Goal: Task Accomplishment & Management: Complete application form

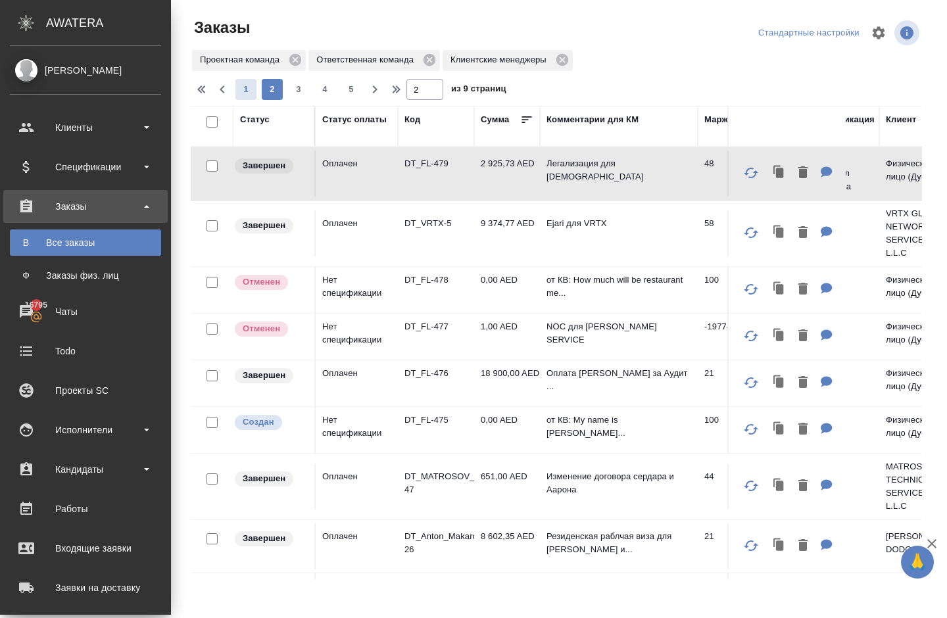
click at [256, 93] on span "1" at bounding box center [246, 89] width 21 height 13
type input "1"
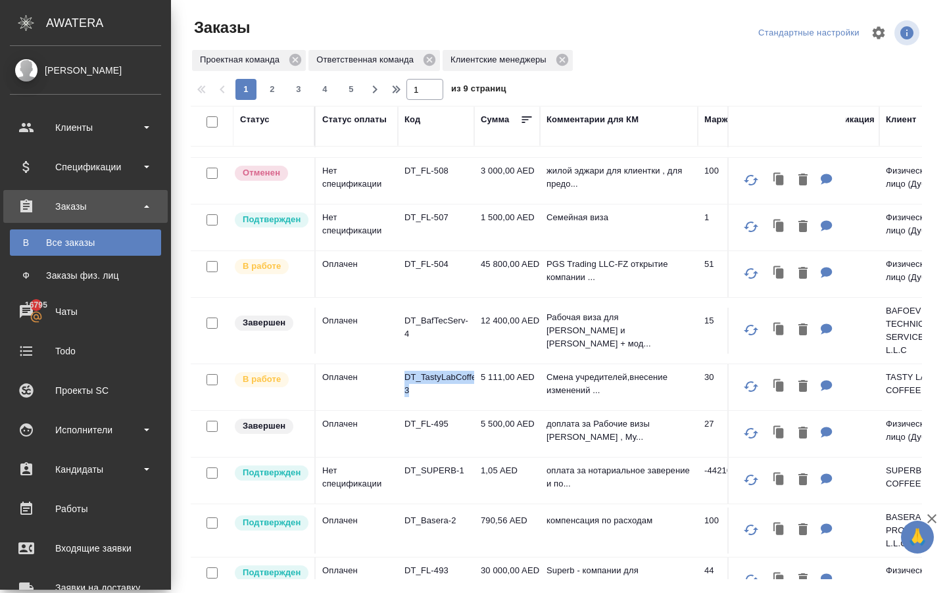
scroll to position [161, 0]
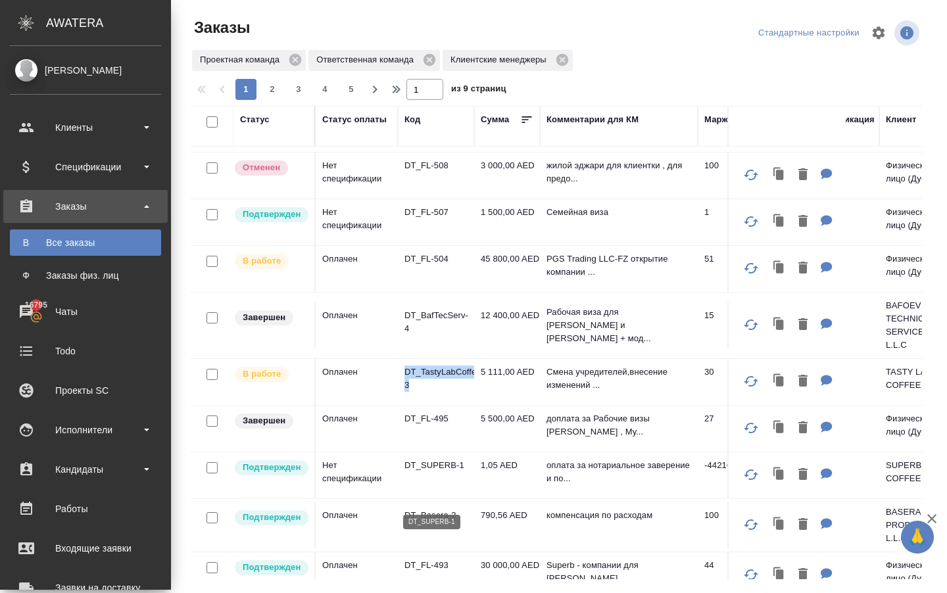
click at [426, 472] on p "DT_SUPERB-1" at bounding box center [436, 465] width 63 height 13
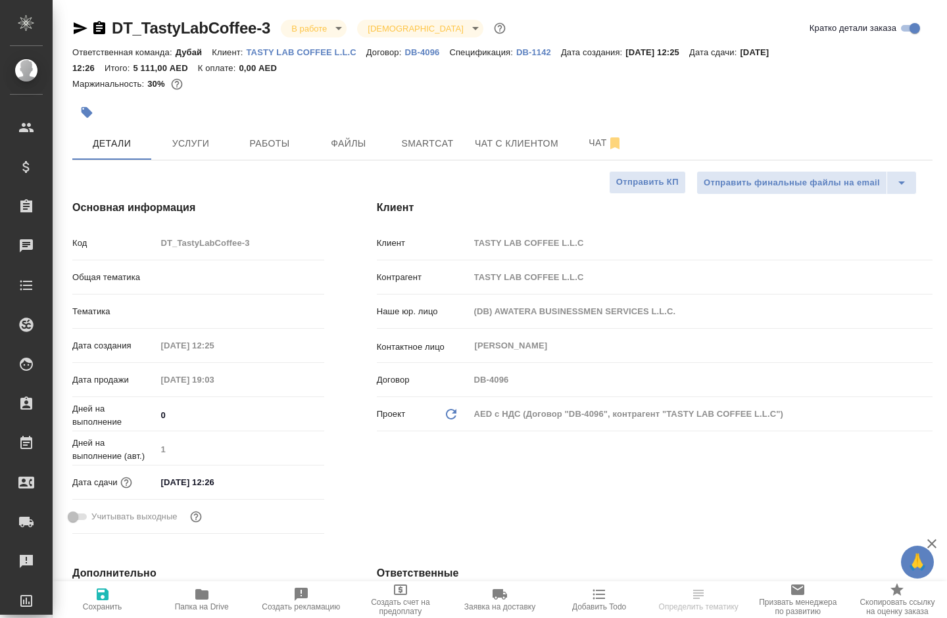
select select "RU"
type input "[PERSON_NAME]"
select select "RU"
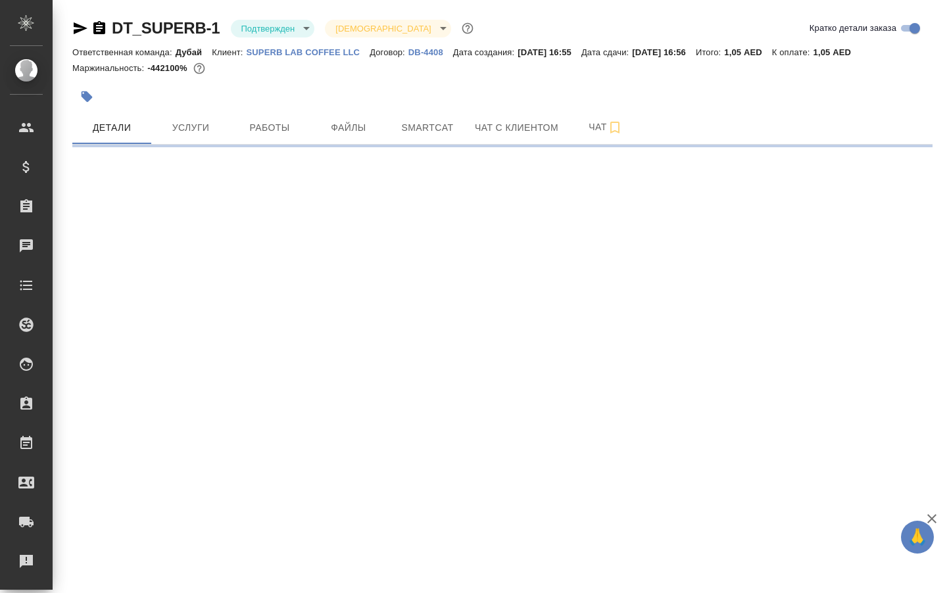
select select "RU"
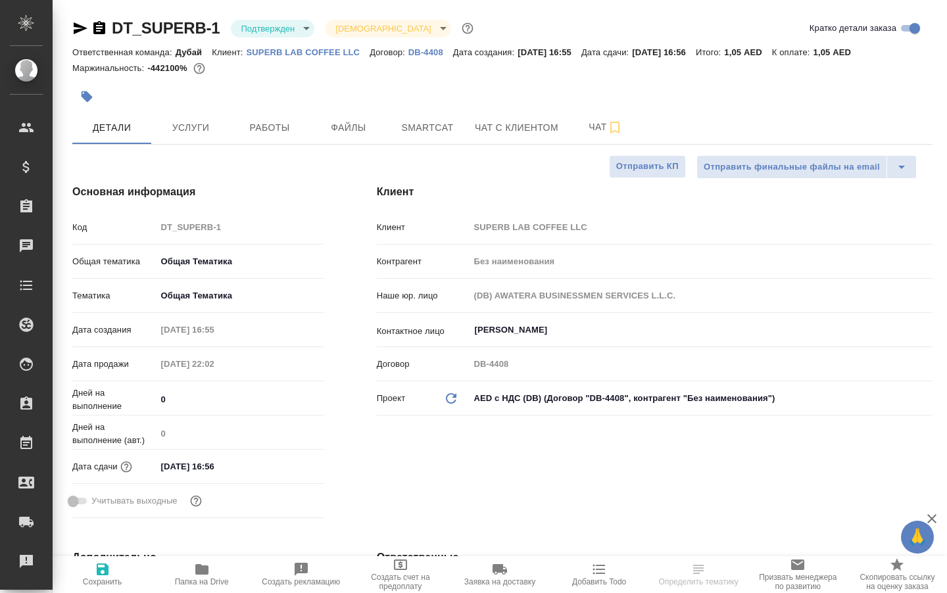
type textarea "x"
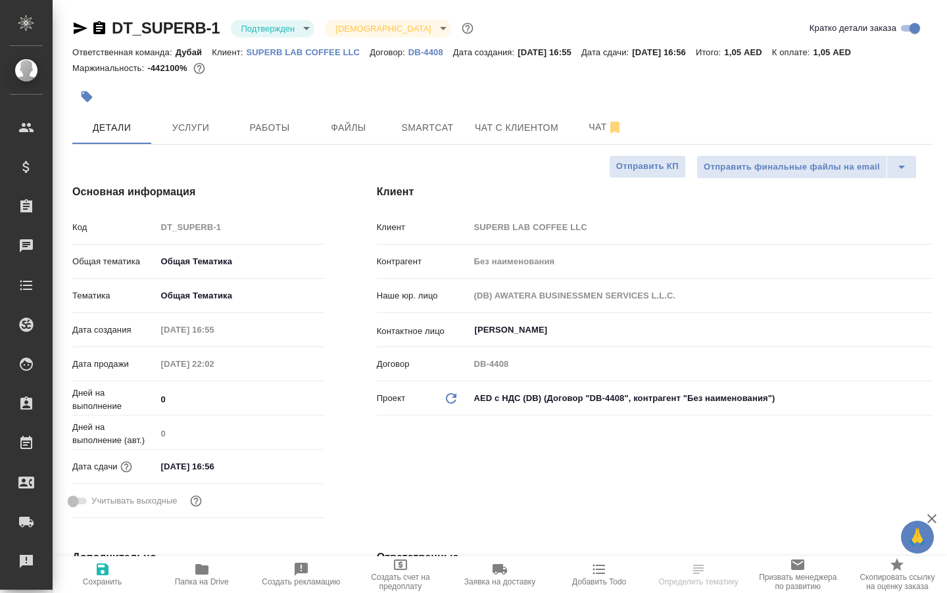
type textarea "x"
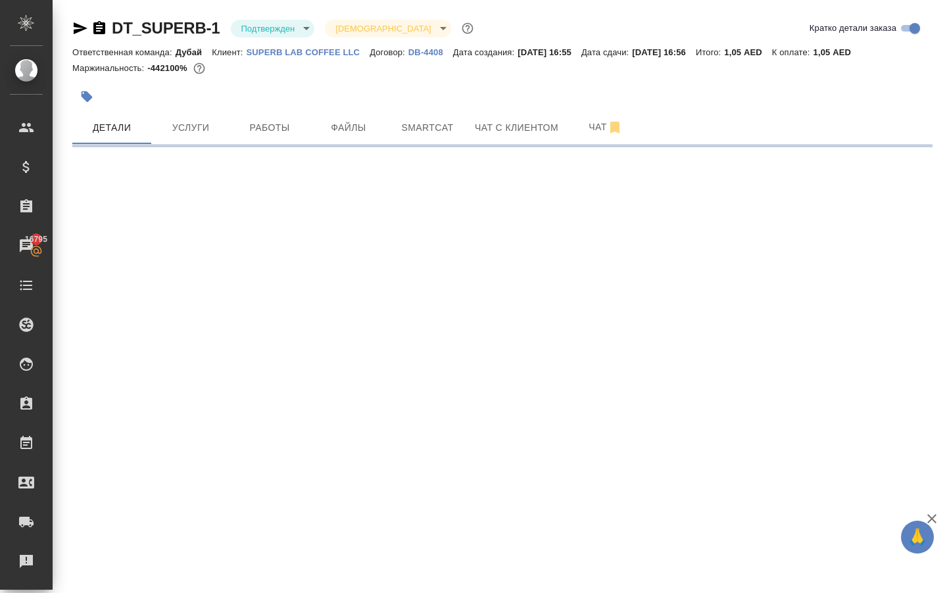
select select "RU"
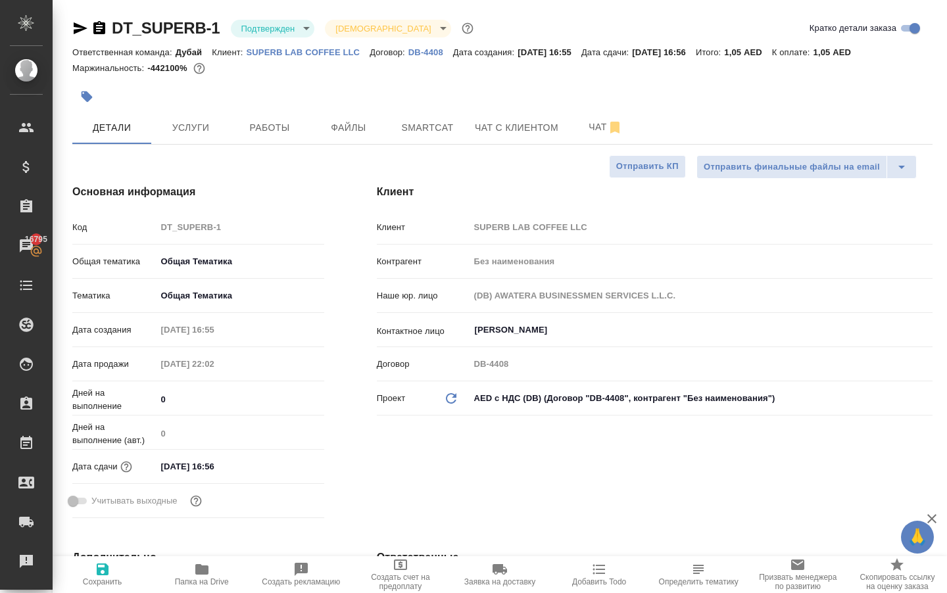
type textarea "x"
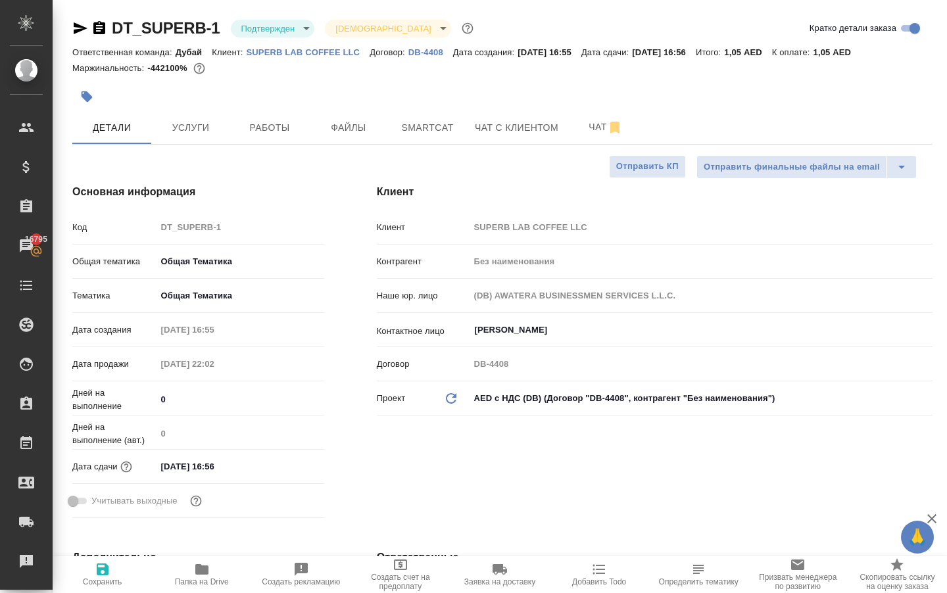
type textarea "x"
click at [187, 125] on button "Услуги" at bounding box center [190, 127] width 79 height 33
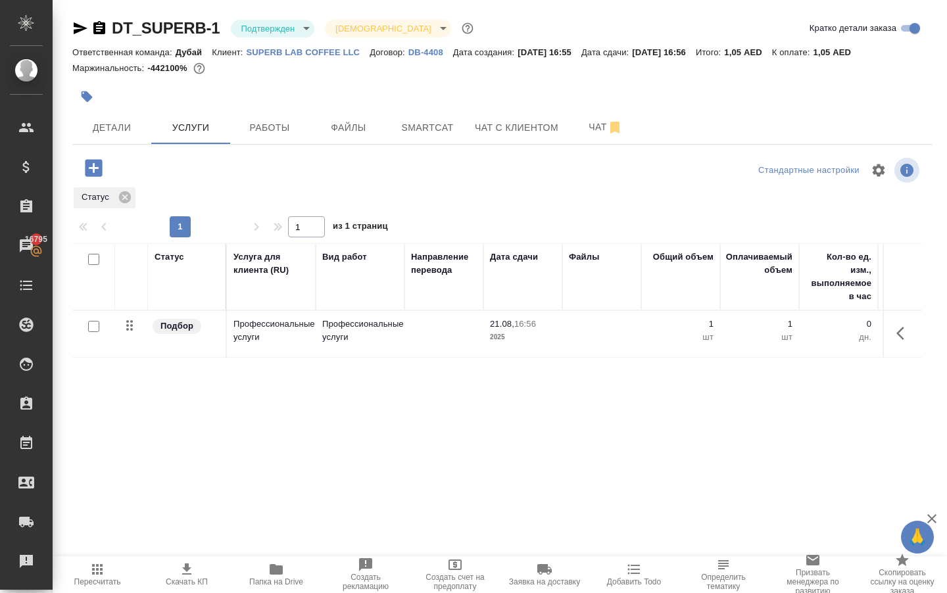
click at [91, 176] on icon "button" at bounding box center [93, 167] width 17 height 17
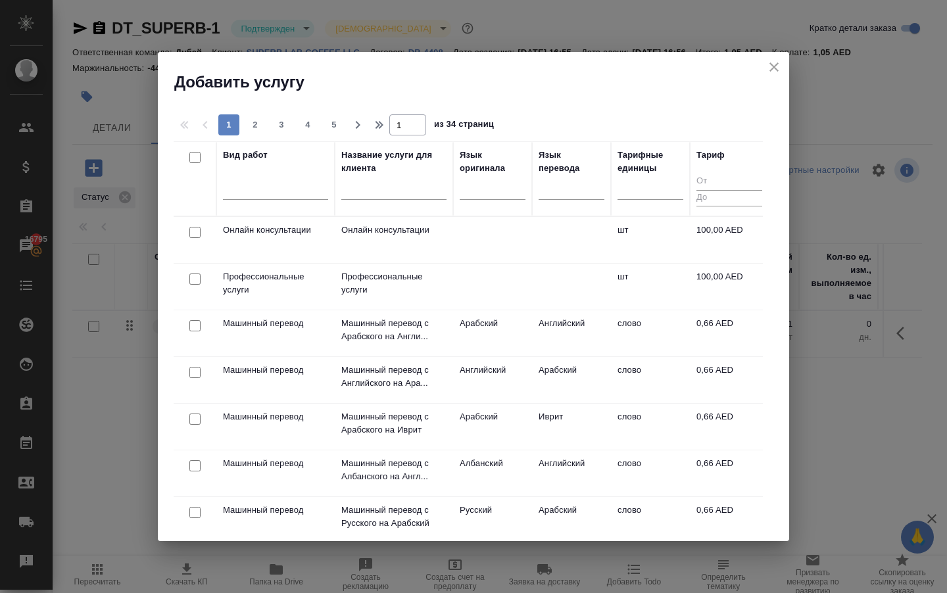
click at [768, 64] on icon "close" at bounding box center [774, 67] width 16 height 16
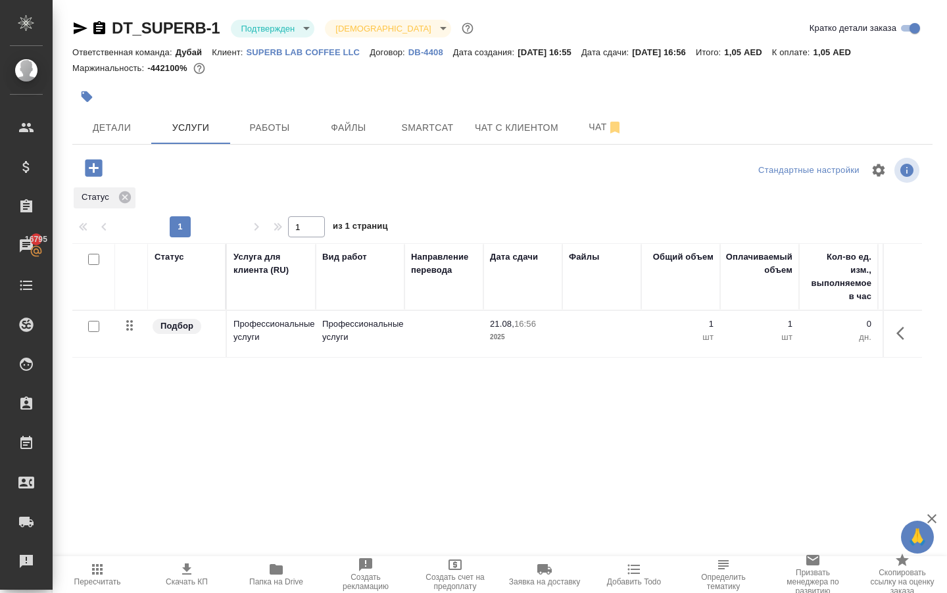
click at [897, 341] on icon "button" at bounding box center [905, 334] width 16 height 16
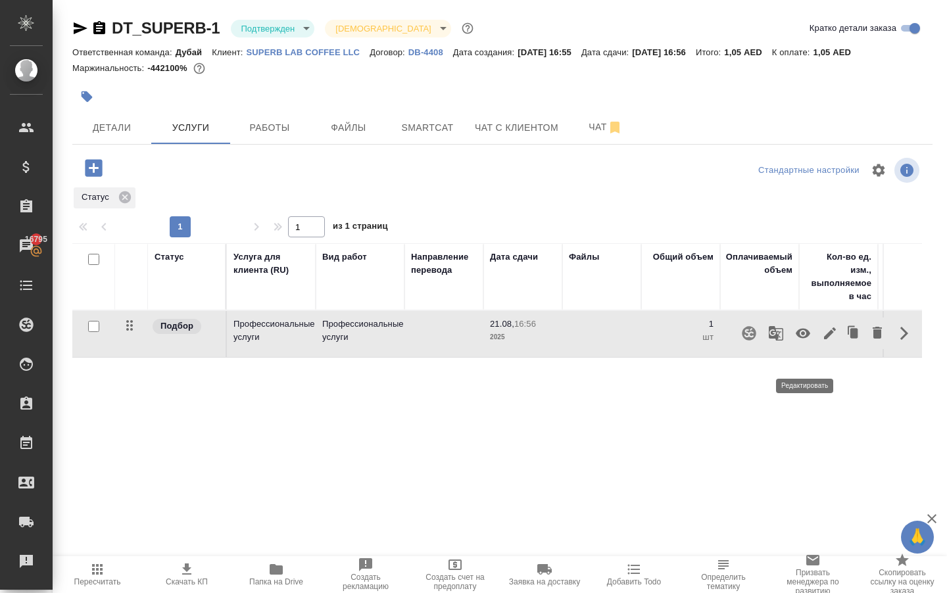
click at [822, 341] on icon "button" at bounding box center [830, 334] width 16 height 16
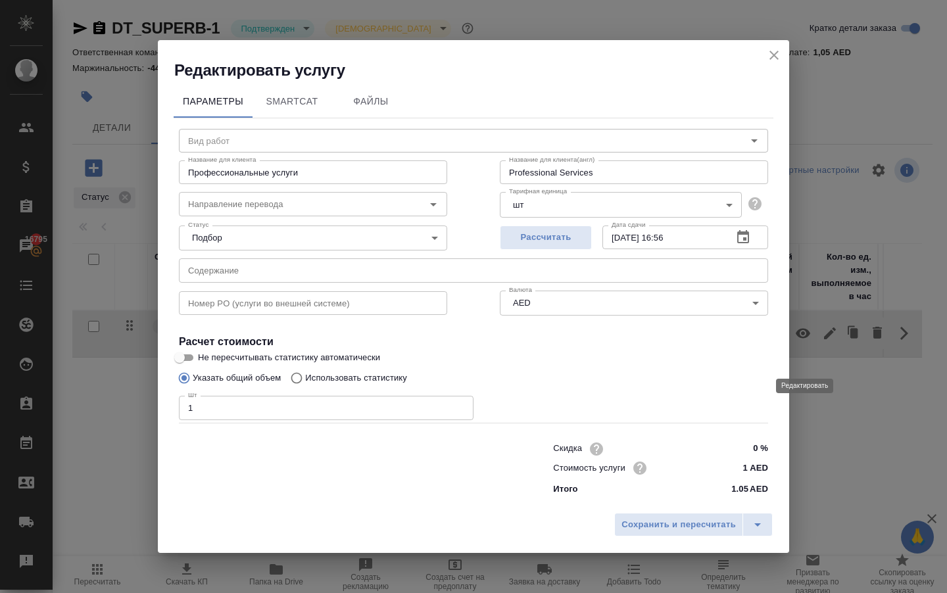
type input "Профессиональные услуги"
click at [772, 55] on icon "close" at bounding box center [774, 55] width 16 height 16
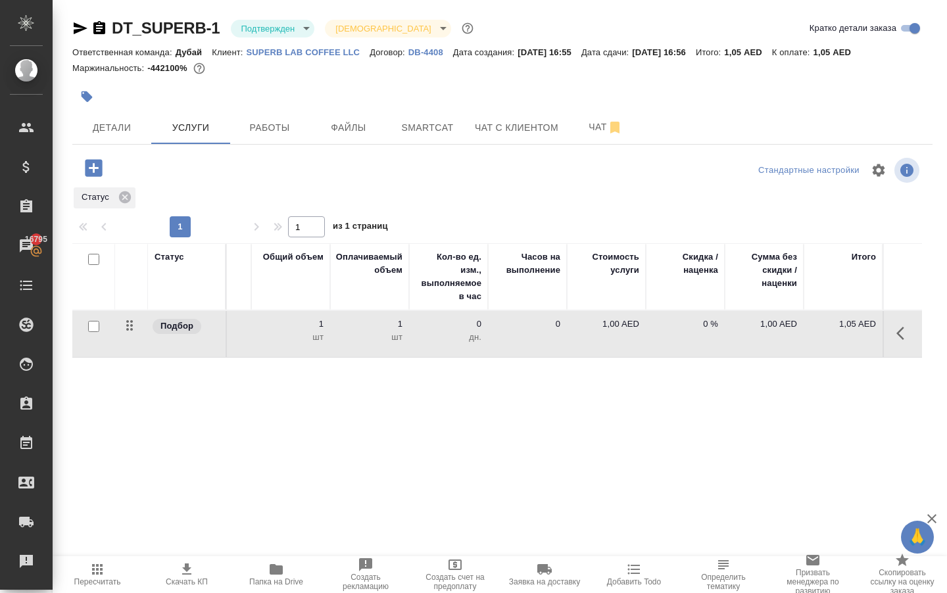
scroll to position [0, 390]
click at [609, 331] on p "1,00 AED" at bounding box center [607, 324] width 66 height 13
click at [609, 337] on input "1" at bounding box center [614, 327] width 49 height 19
paste input "4643."
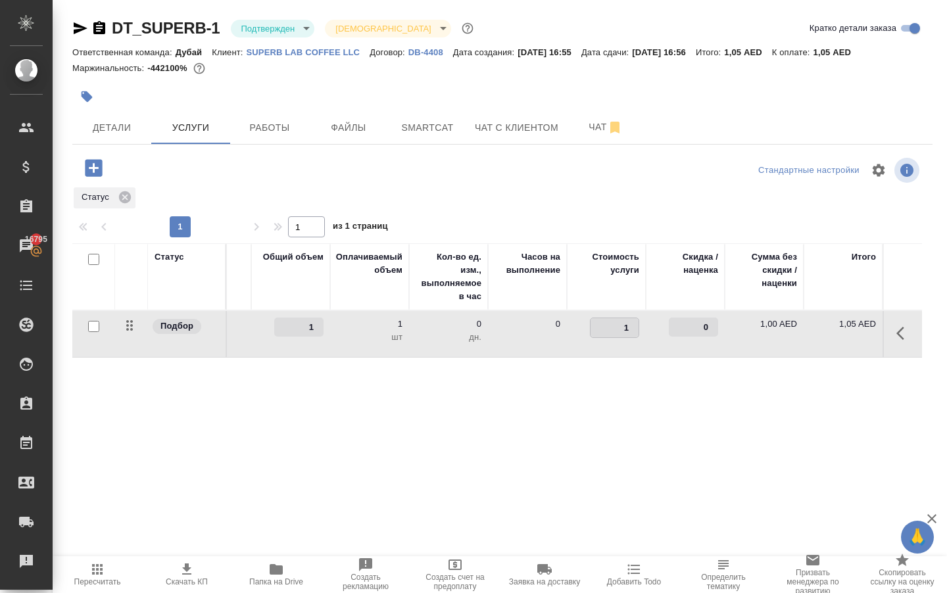
type input "4643.1"
click at [595, 462] on div "Статус Услуга для клиента (RU) Вид работ Направление перевода Дата сдачи Файлы …" at bounding box center [497, 384] width 850 height 283
click at [180, 174] on span "Сохранить и пересчитать" at bounding box center [187, 166] width 114 height 15
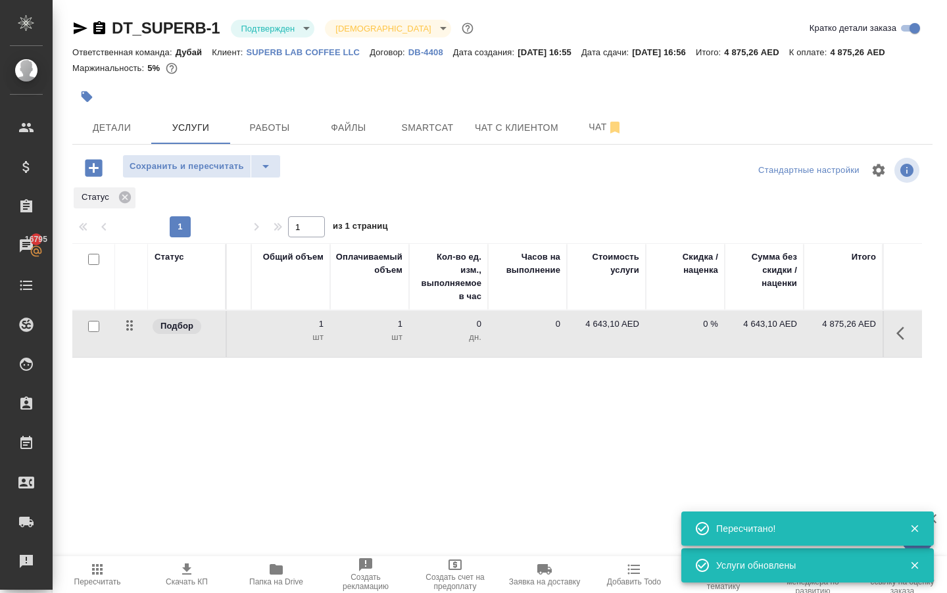
click at [91, 578] on icon "button" at bounding box center [97, 570] width 16 height 16
drag, startPoint x: 120, startPoint y: 24, endPoint x: 232, endPoint y: 26, distance: 112.5
click at [232, 26] on div "DT_SUPERB-1 Подтвержден confirmed Святая троица holyTrinity" at bounding box center [274, 28] width 404 height 21
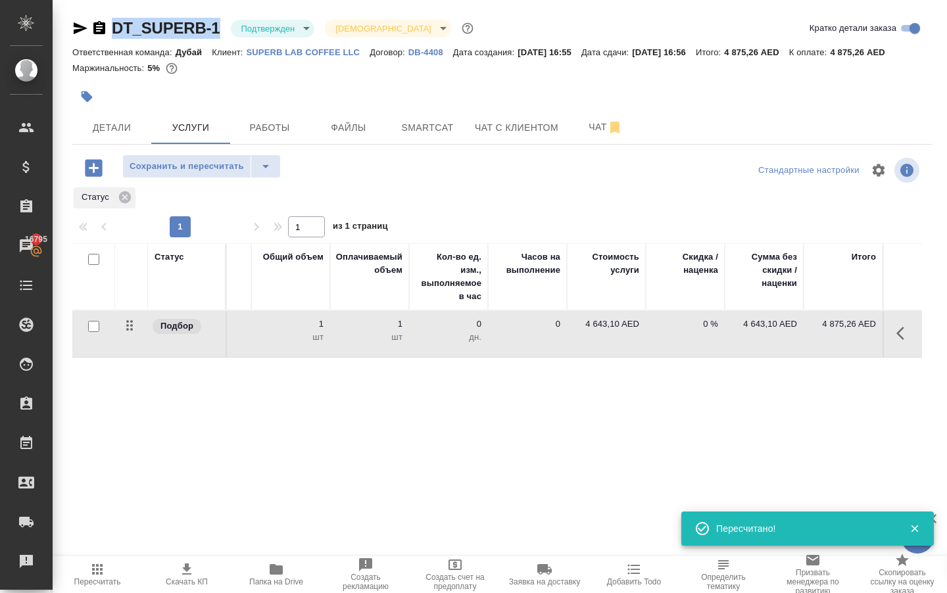
copy link "DT_SUPERB-1"
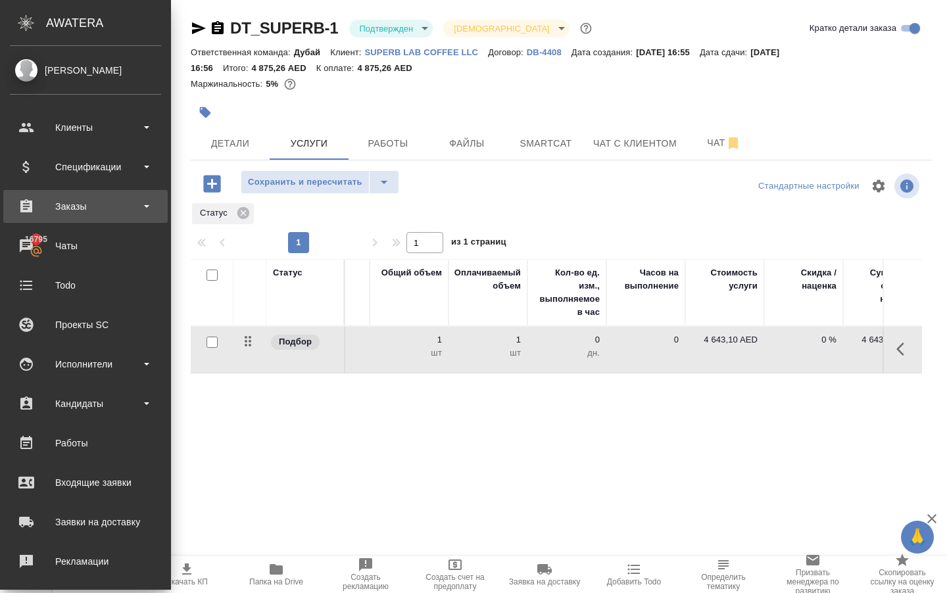
click at [27, 211] on div "Заказы" at bounding box center [85, 207] width 151 height 20
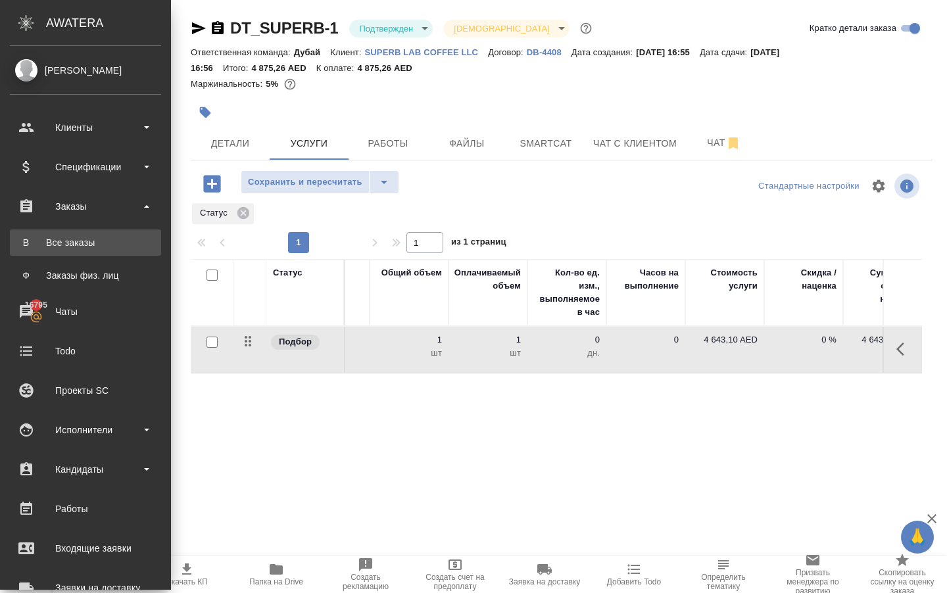
click at [59, 241] on div "Все заказы" at bounding box center [85, 242] width 138 height 13
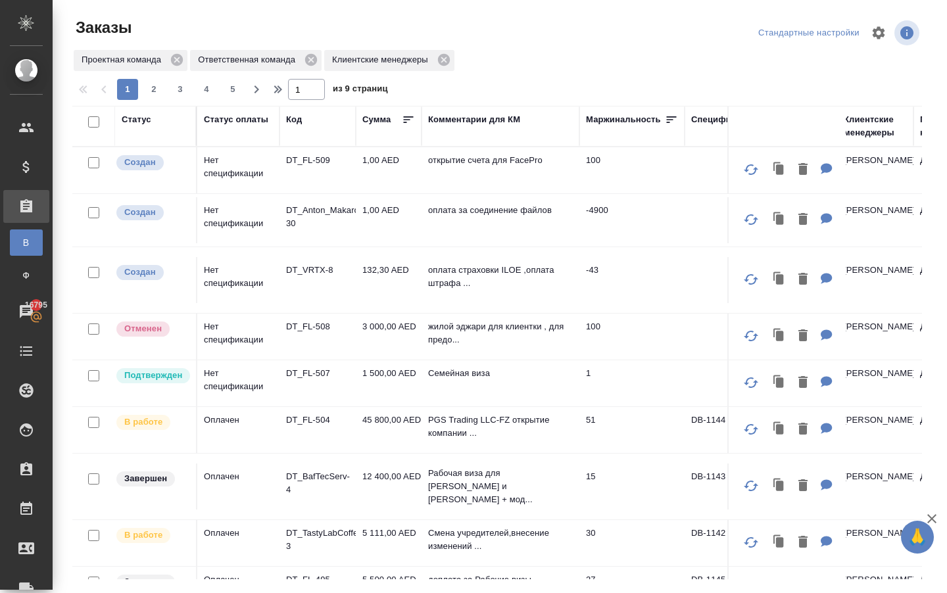
click at [385, 170] on td "1,00 AED" at bounding box center [389, 170] width 66 height 46
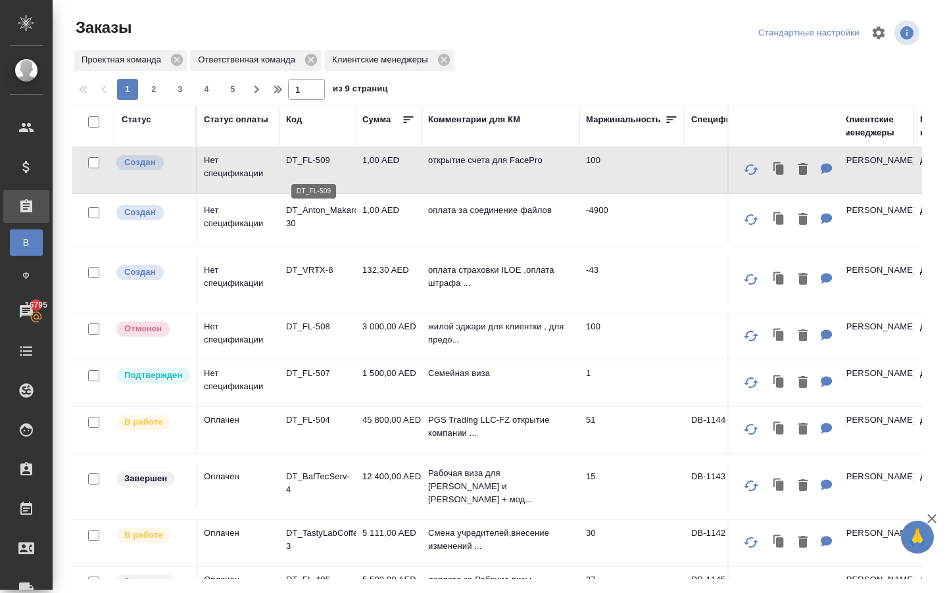
click at [308, 167] on p "DT_FL-509" at bounding box center [317, 160] width 63 height 13
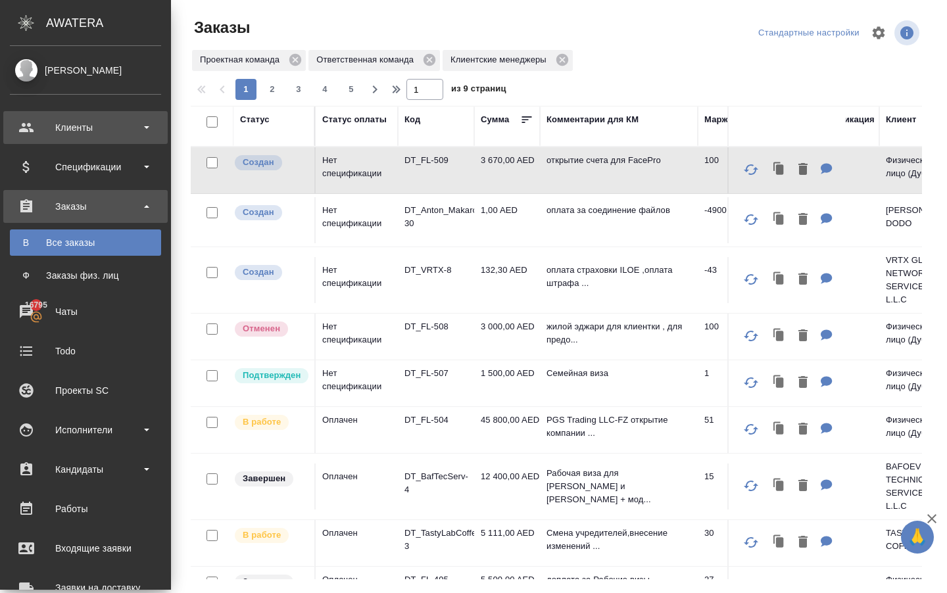
click at [72, 124] on div "Клиенты" at bounding box center [85, 128] width 151 height 20
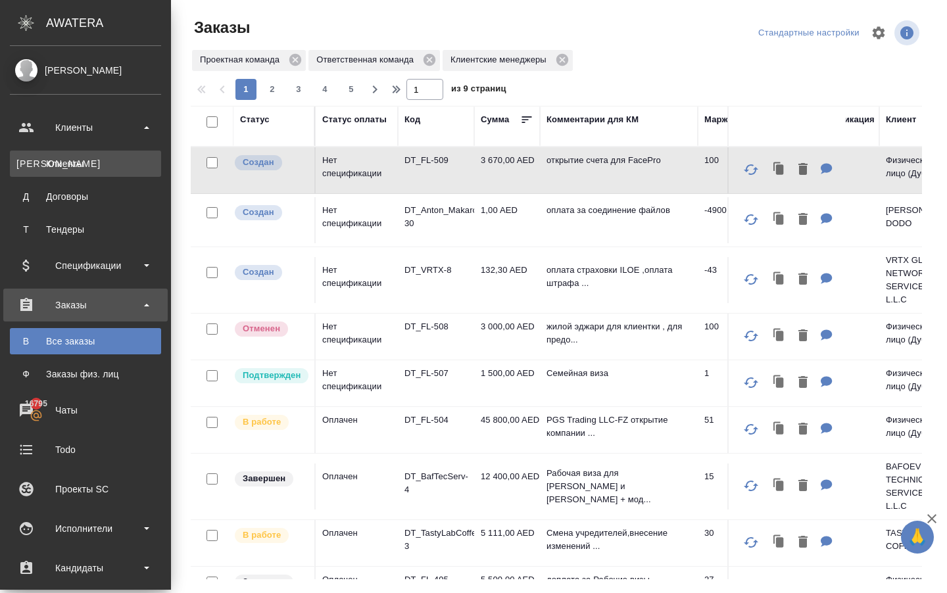
click at [70, 158] on div "Клиенты" at bounding box center [85, 163] width 138 height 13
select select "RU"
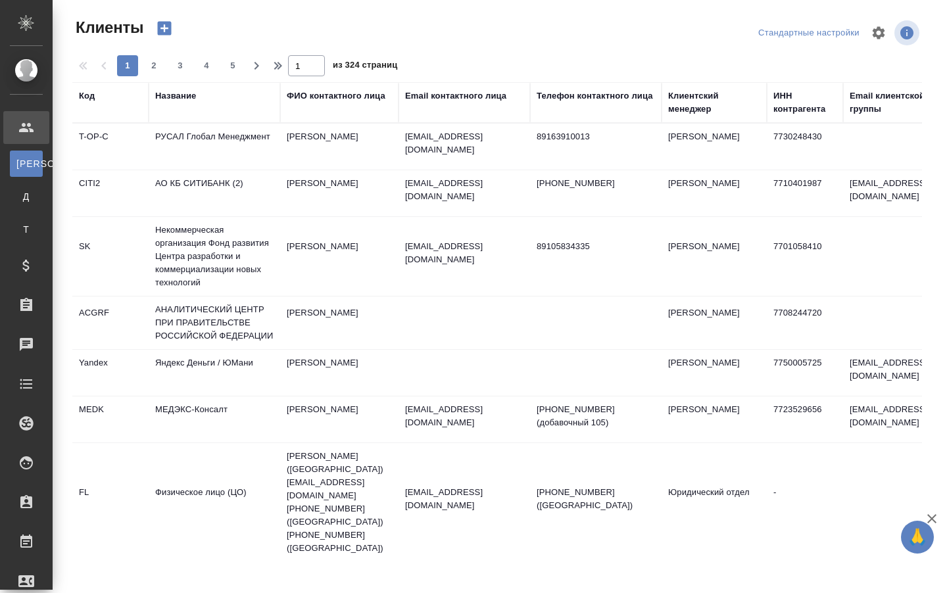
click at [174, 95] on div "Название" at bounding box center [175, 95] width 41 height 13
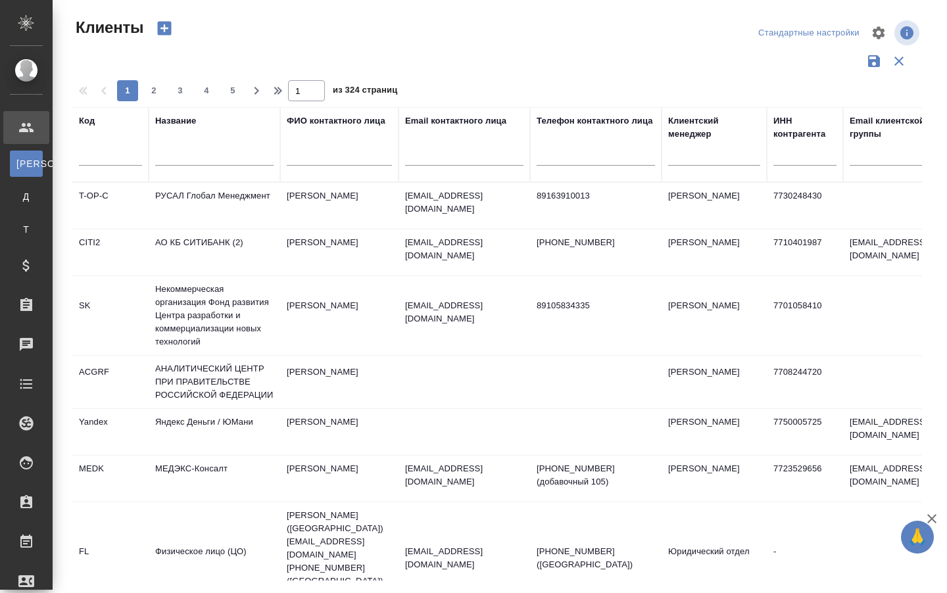
click at [187, 159] on div at bounding box center [214, 159] width 118 height 32
click at [187, 166] on input "text" at bounding box center [214, 157] width 118 height 16
type input "ы"
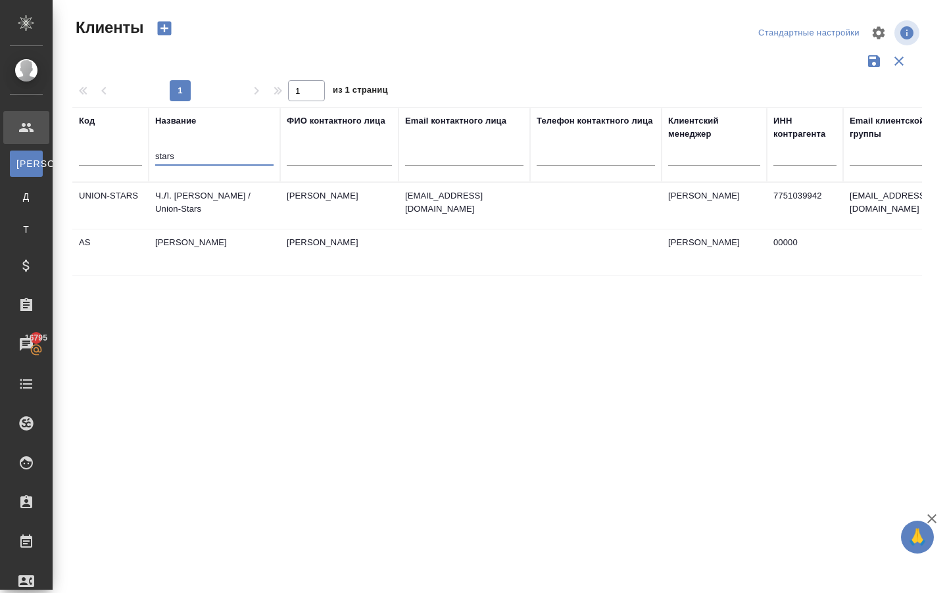
type input "stars"
click at [178, 256] on td "[PERSON_NAME]" at bounding box center [215, 253] width 132 height 46
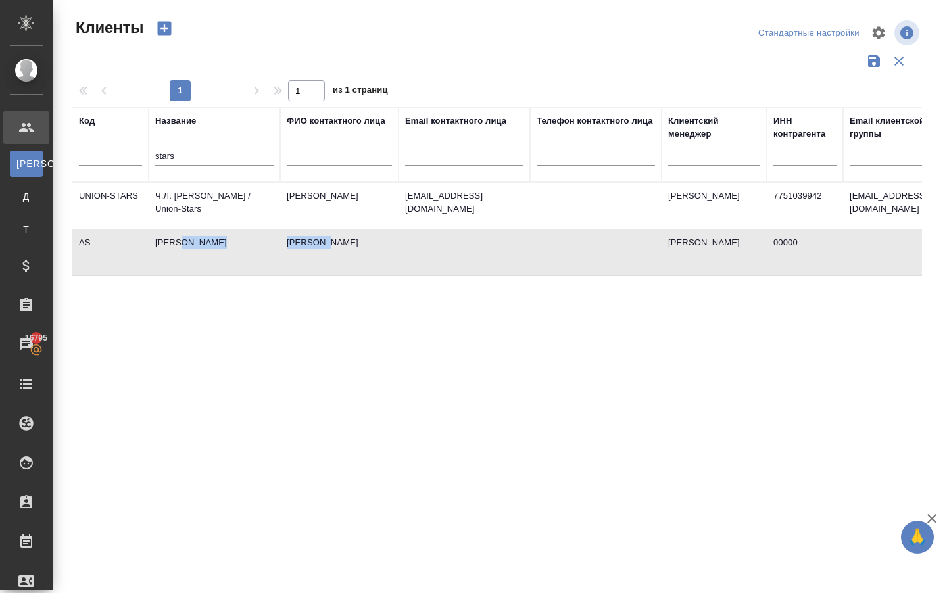
click at [178, 256] on td "[PERSON_NAME]" at bounding box center [215, 253] width 132 height 46
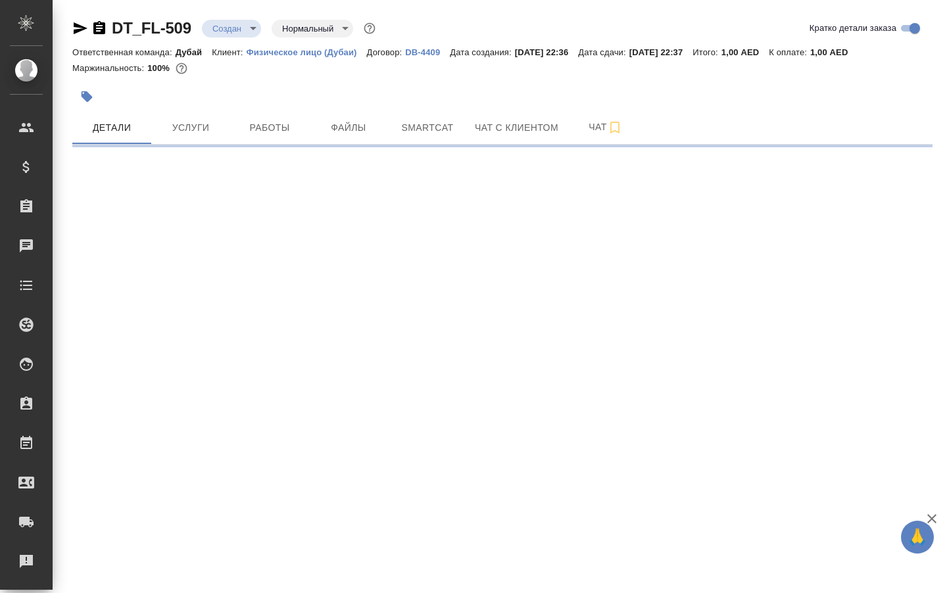
select select "RU"
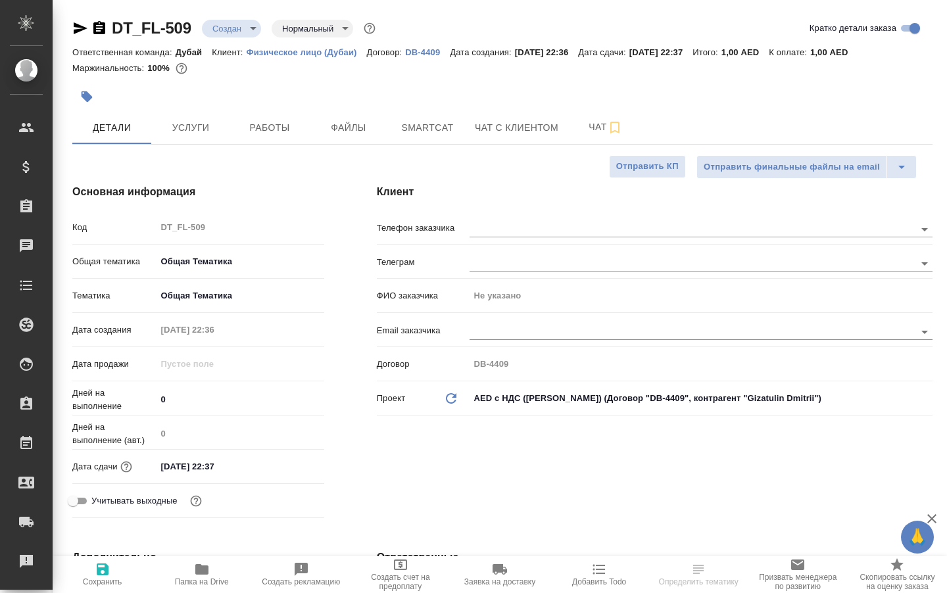
type textarea "x"
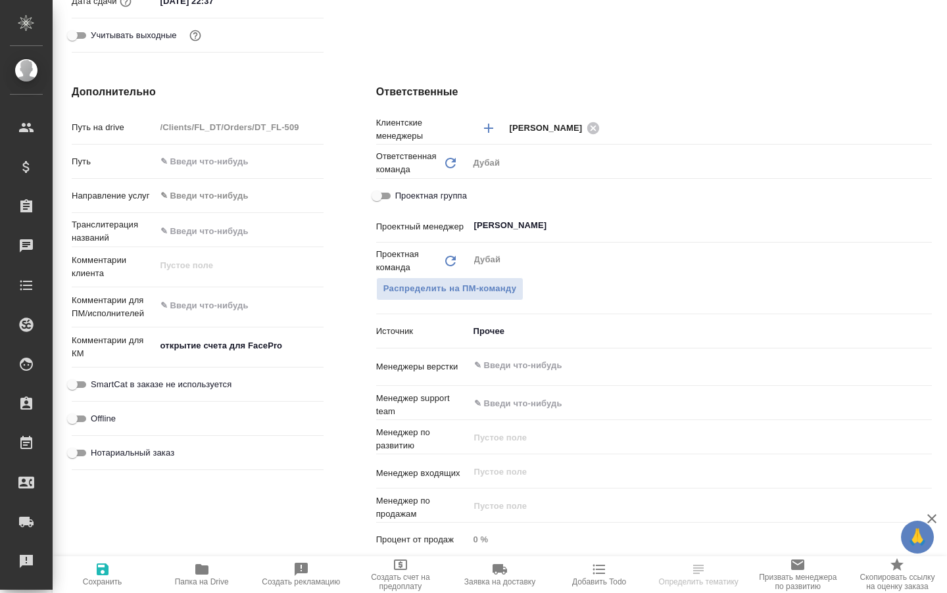
scroll to position [472, 1]
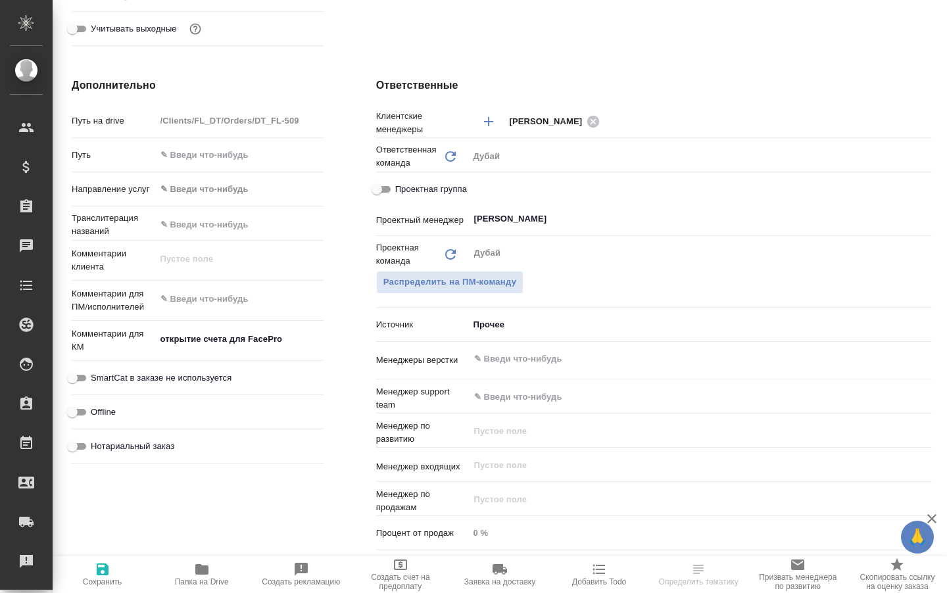
type textarea "x"
click at [280, 351] on textarea "открытие счета для FacePro" at bounding box center [240, 339] width 168 height 22
click at [289, 351] on textarea "открытие счета для FacePro" at bounding box center [240, 340] width 166 height 22
type textarea "x"
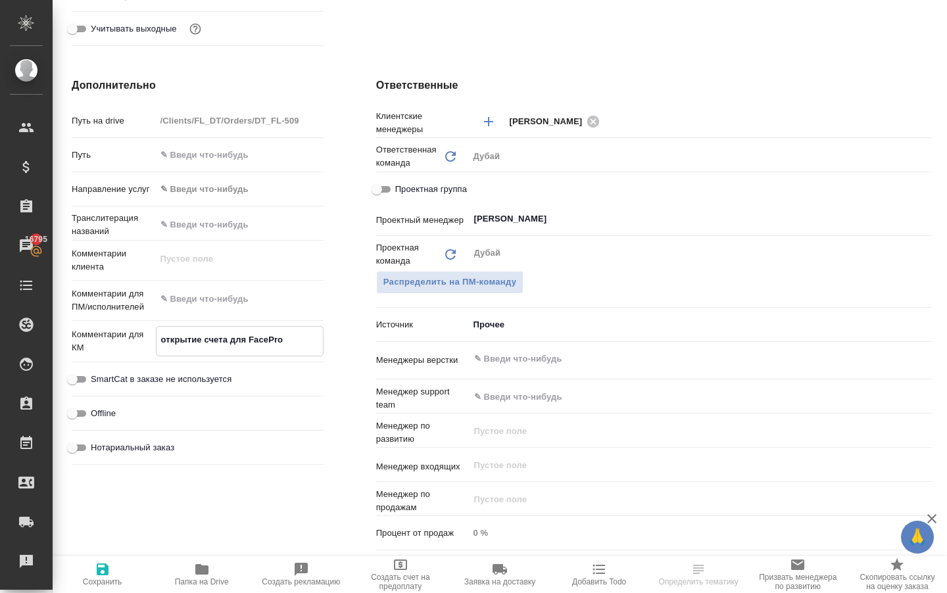
type textarea "открытие счета для FacePro"
type textarea "x"
type textarea "открытие счета для FacePro -"
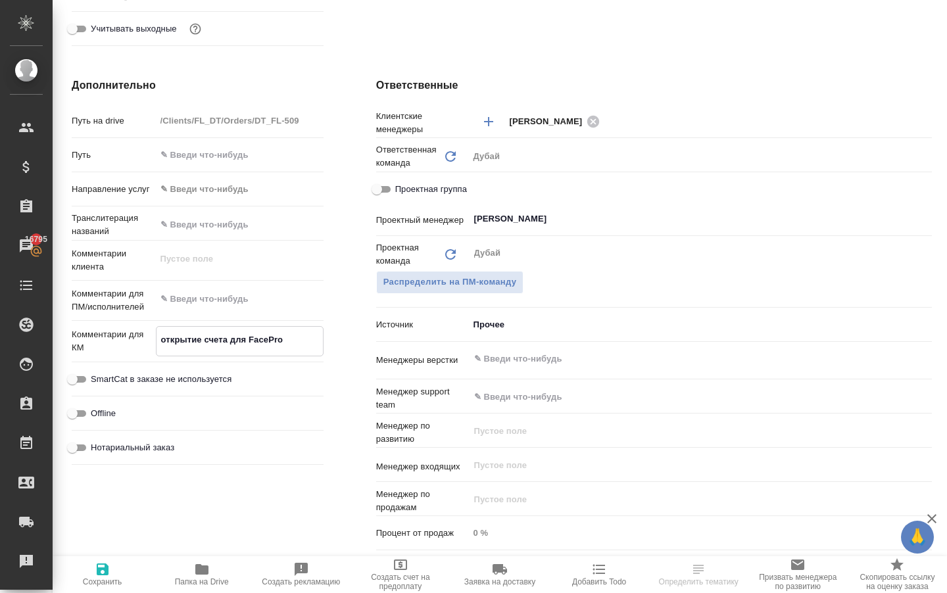
type textarea "x"
type textarea "открытие счета для FacePro -"
type textarea "x"
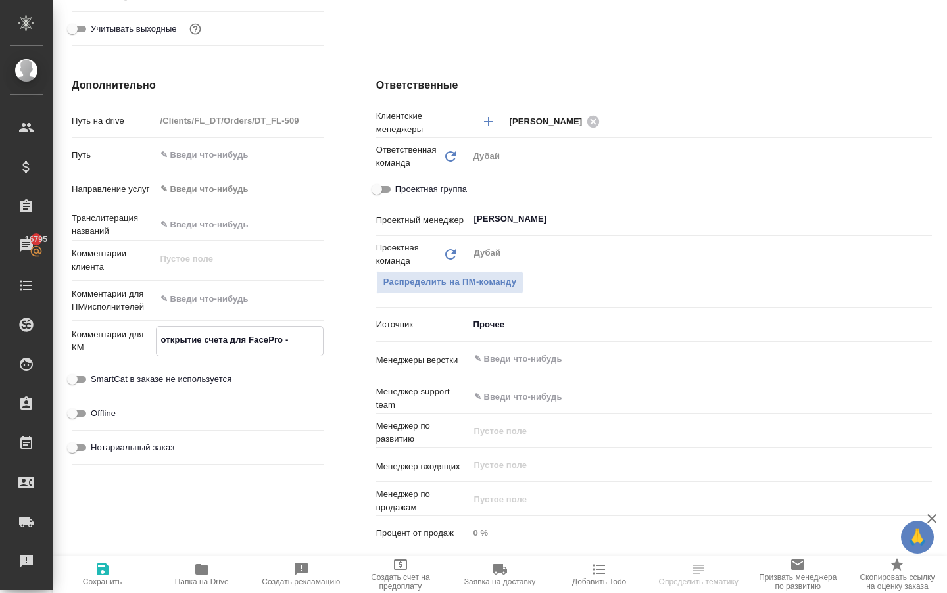
type textarea "x"
type textarea "открытие счета для FacePro - 3"
type textarea "x"
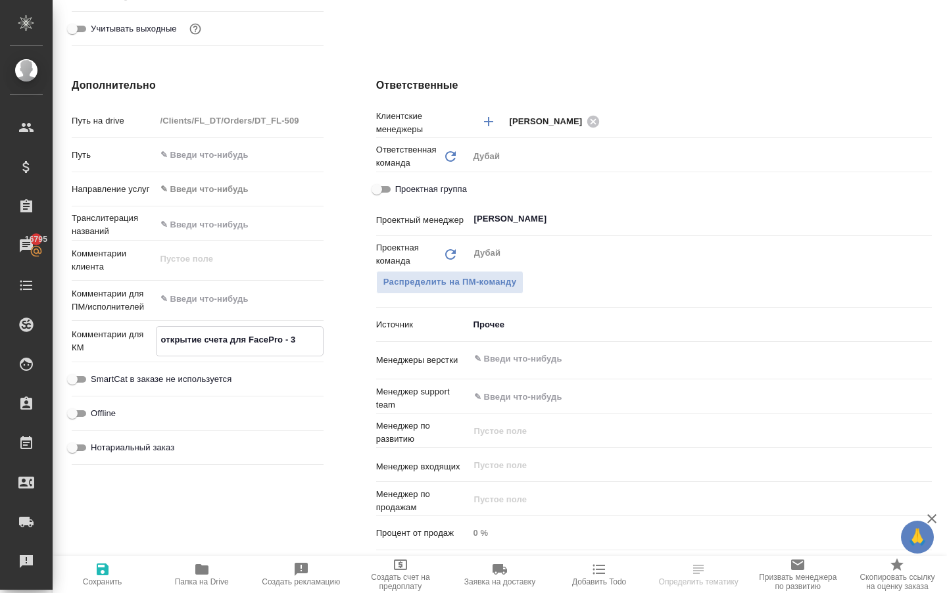
type textarea "x"
type textarea "открытие счета для FacePro - 36"
type textarea "x"
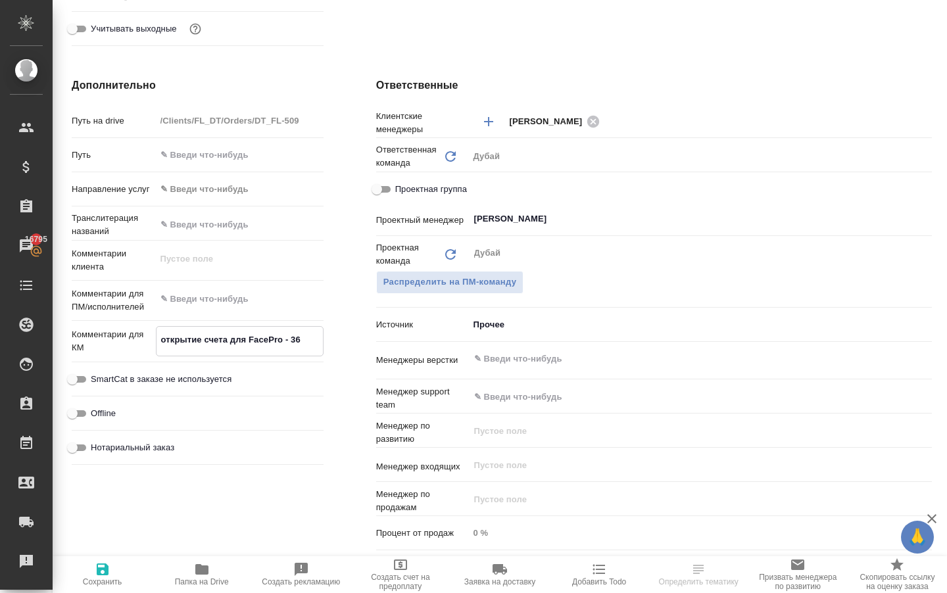
type textarea "открытие счета для FacePro - 367"
type textarea "x"
type textarea "открытие счета для FacePro - 3670"
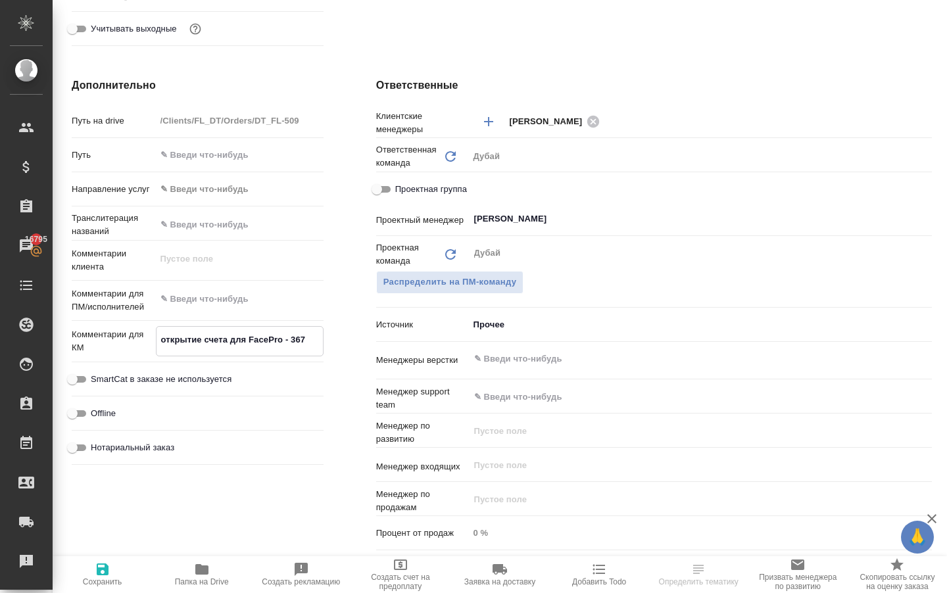
type textarea "x"
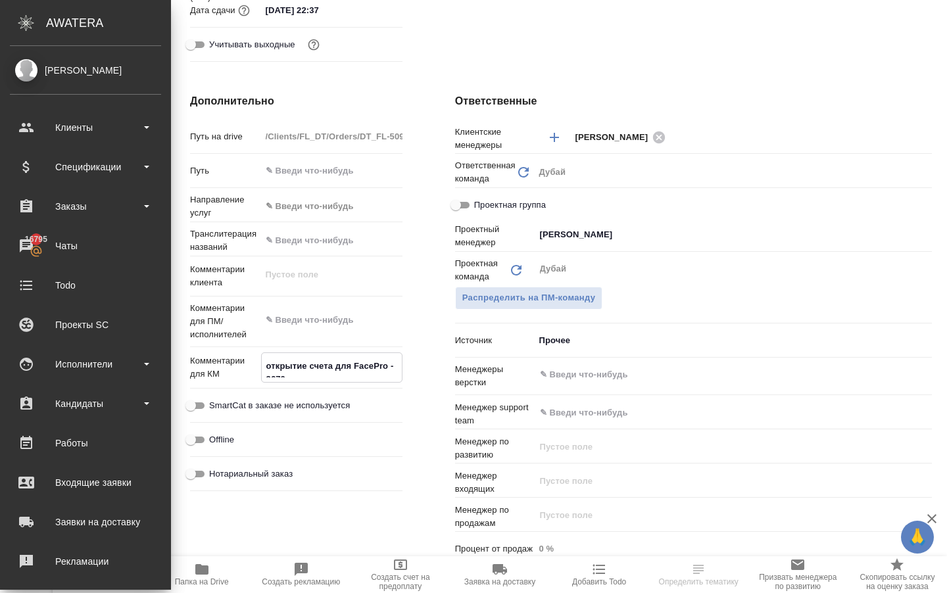
type textarea "x"
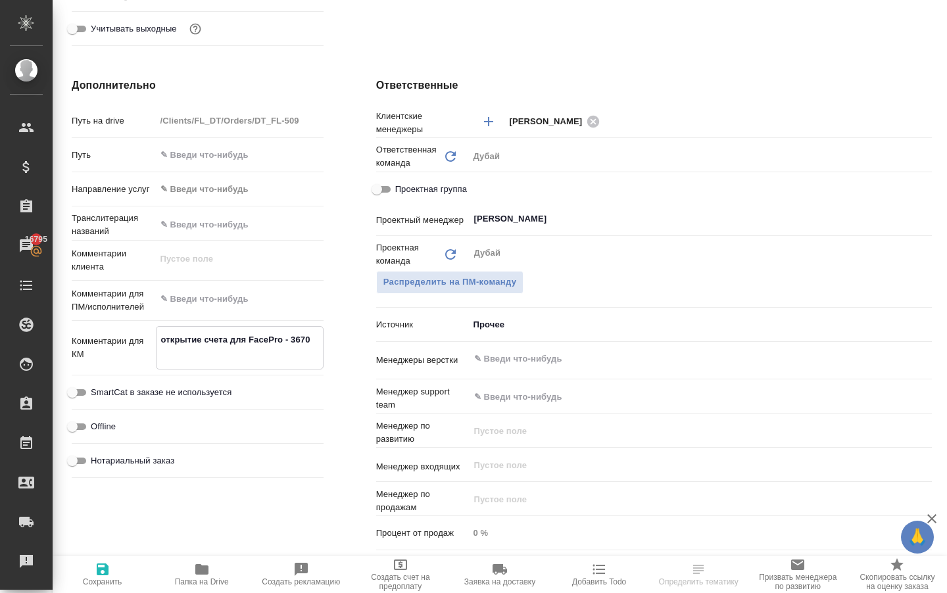
scroll to position [0, 0]
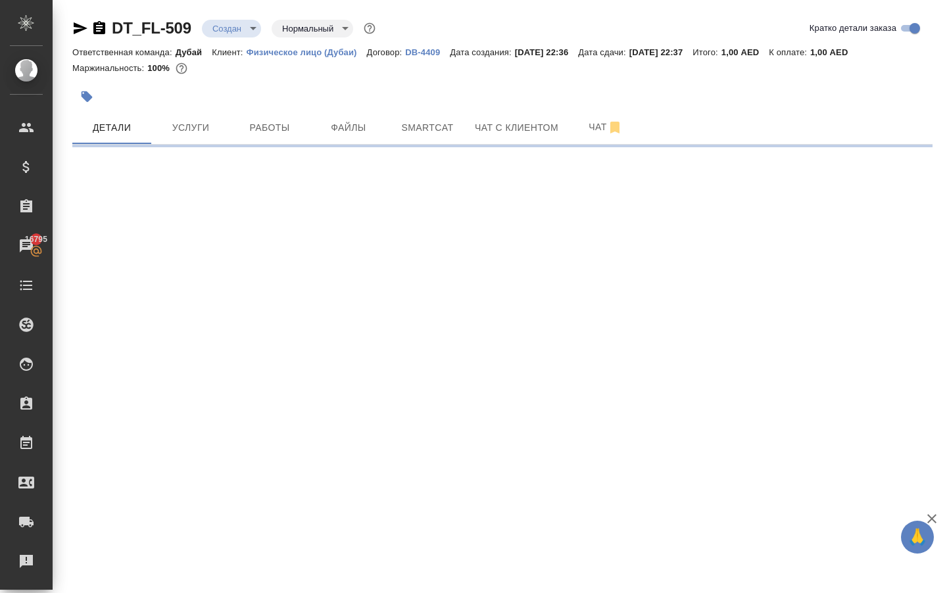
select select "RU"
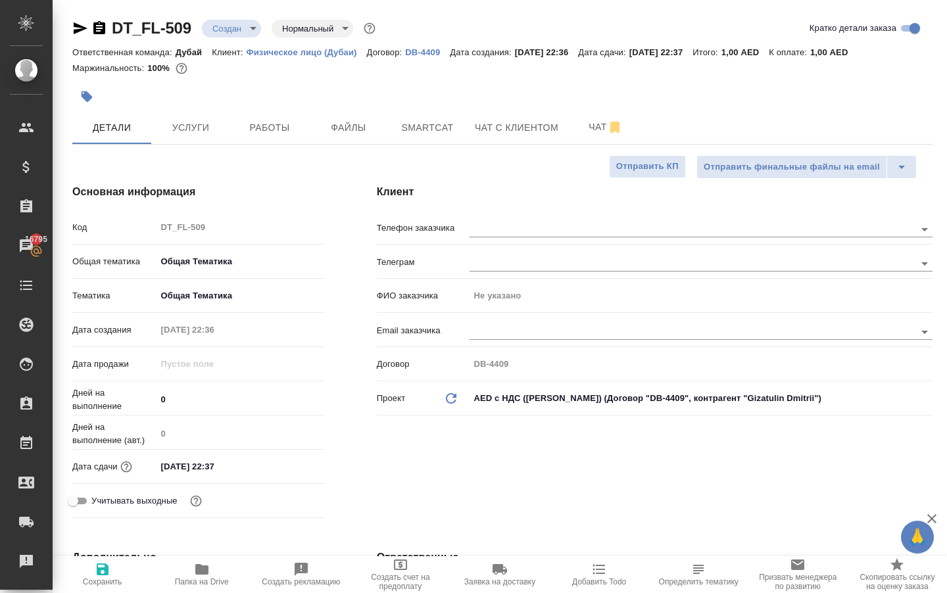
type textarea "x"
click at [109, 562] on icon "button" at bounding box center [103, 570] width 16 height 16
type textarea "x"
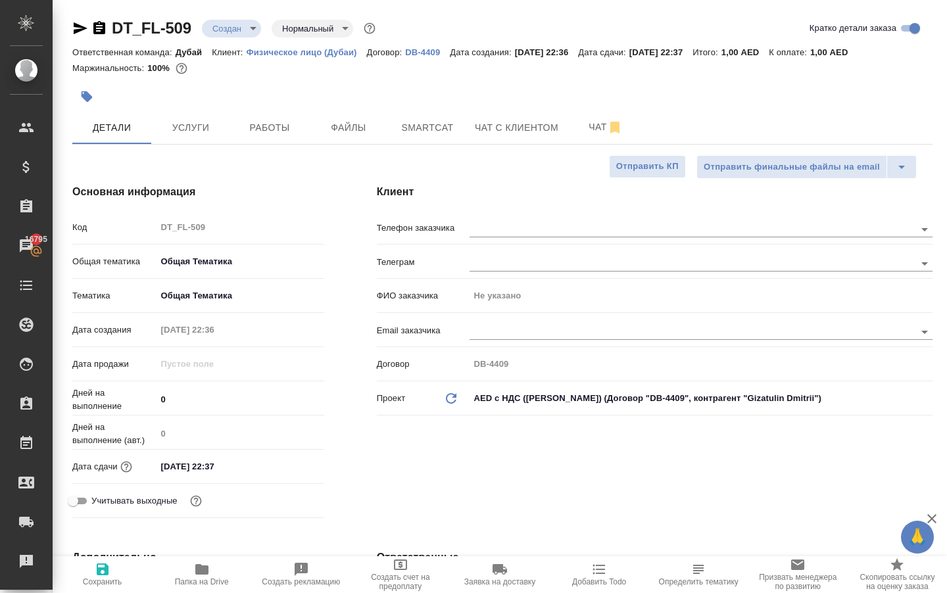
type textarea "x"
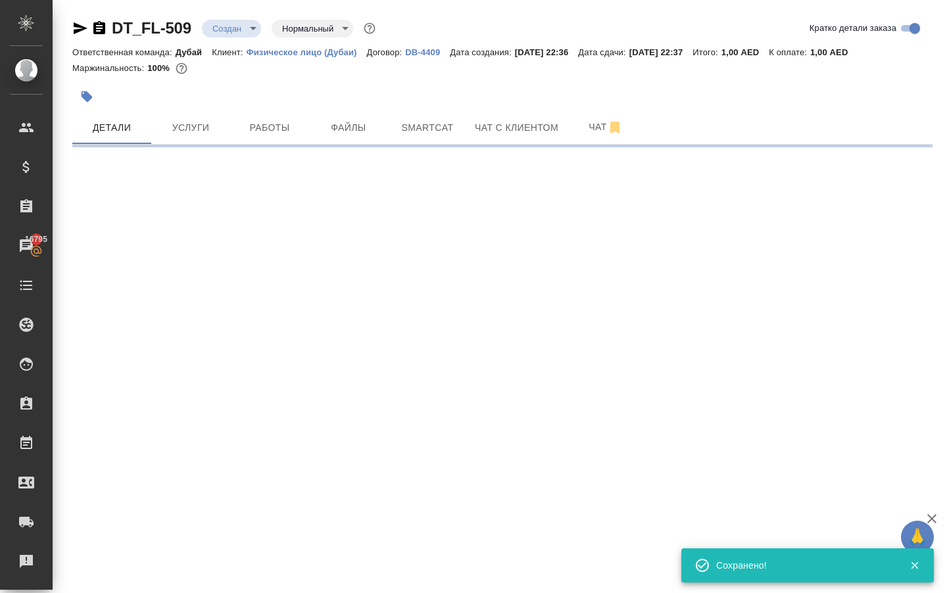
click at [106, 564] on div ".cls-1 fill:#fff; AWATERA Solokha Petro Клиенты Спецификации Заказы 16795 Чаты …" at bounding box center [473, 296] width 947 height 593
select select "RU"
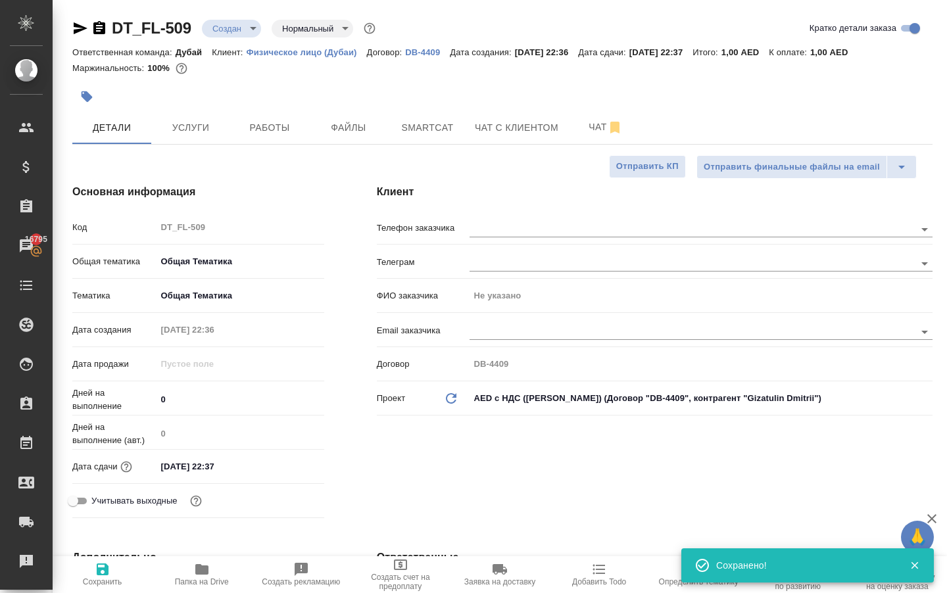
type textarea "x"
click at [199, 136] on span "Услуги" at bounding box center [190, 128] width 63 height 16
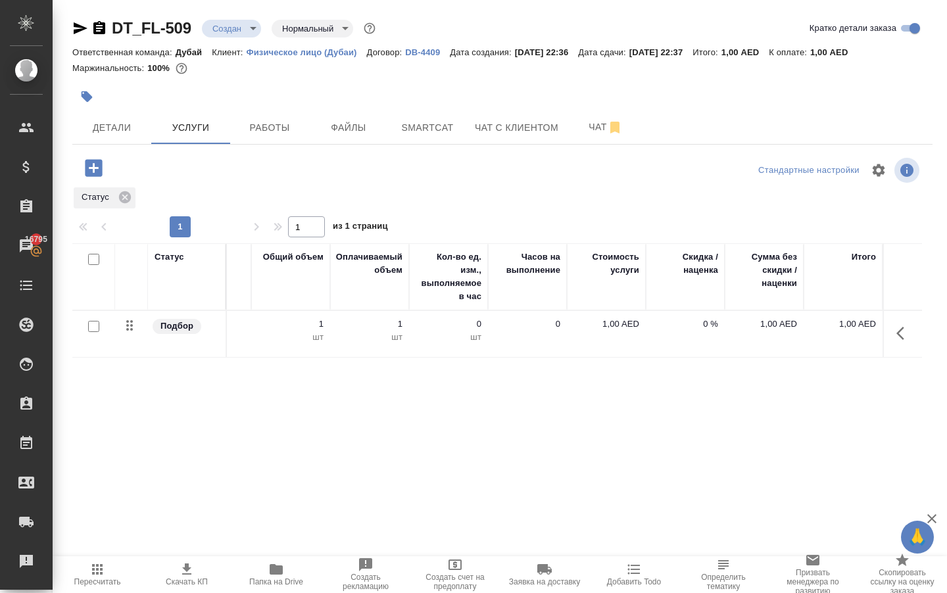
scroll to position [0, 390]
click at [616, 331] on p "1,00 AED" at bounding box center [607, 324] width 66 height 13
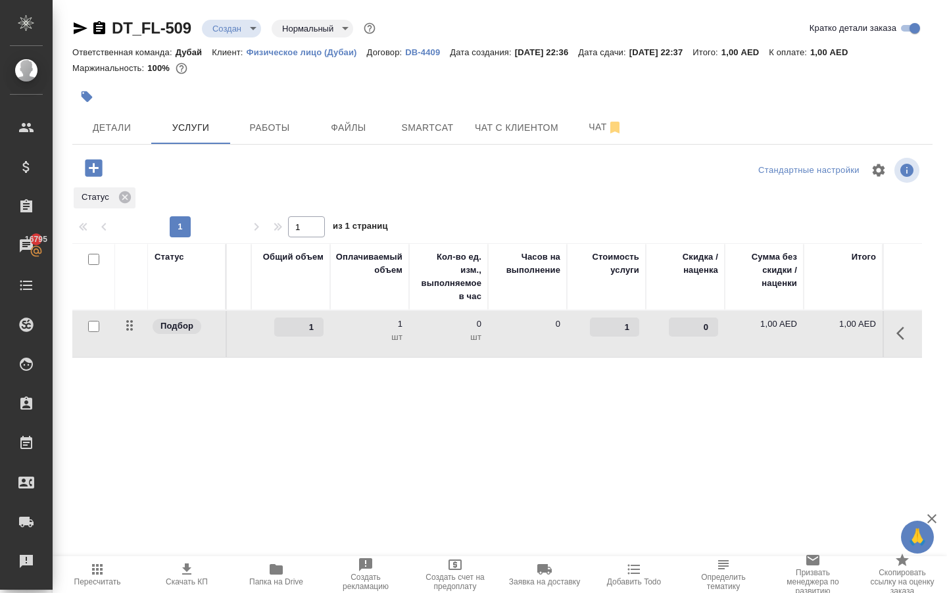
click at [625, 337] on input "1" at bounding box center [614, 327] width 49 height 19
click at [625, 337] on input "1" at bounding box center [615, 327] width 48 height 19
type input "3670"
click at [593, 467] on div "Статус Услуга для клиента (RU) Вид работ Направление перевода Дата сдачи Файлы …" at bounding box center [497, 384] width 850 height 283
click at [174, 174] on span "Сохранить и пересчитать" at bounding box center [187, 166] width 114 height 15
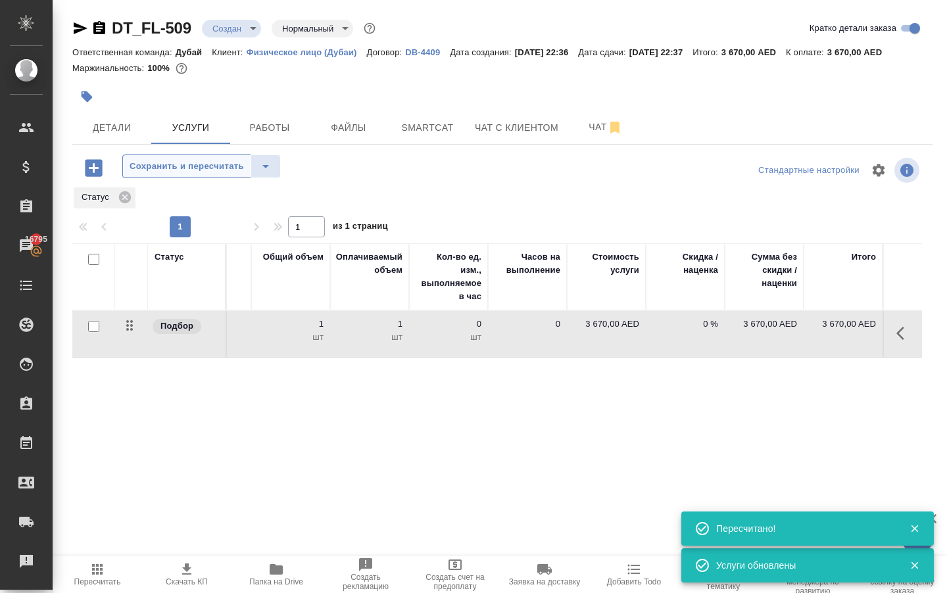
click at [177, 174] on span "Сохранить и пересчитать" at bounding box center [187, 166] width 114 height 15
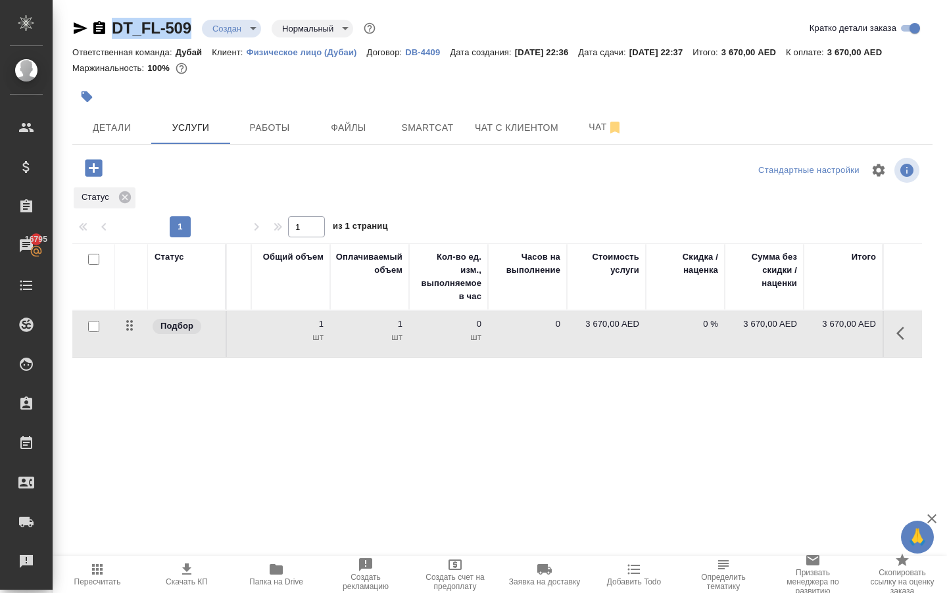
drag, startPoint x: 120, startPoint y: 29, endPoint x: 199, endPoint y: 29, distance: 78.9
click at [199, 29] on div "DT_FL-509 Создан new Нормальный normal" at bounding box center [225, 28] width 306 height 21
copy link "DT_FL-509"
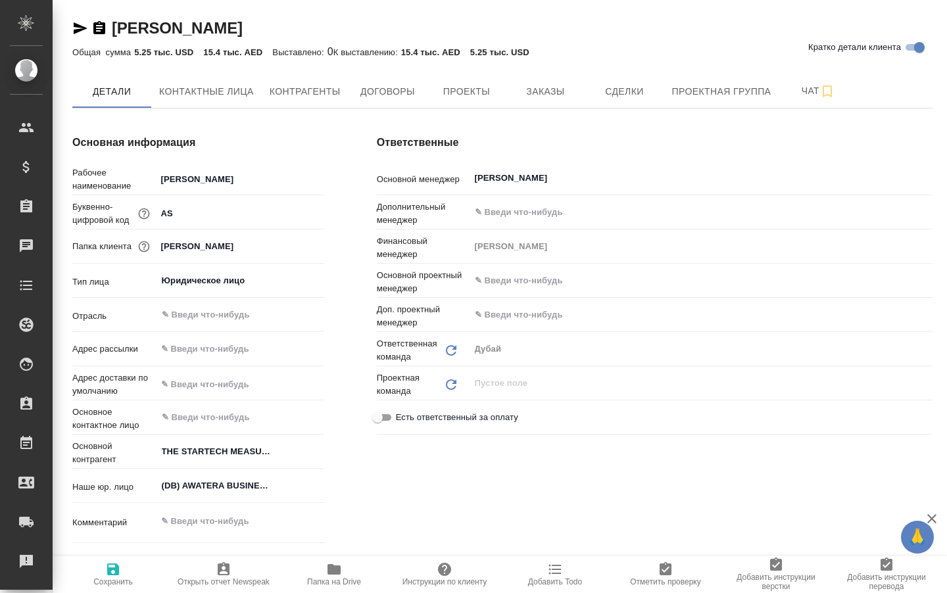
type textarea "x"
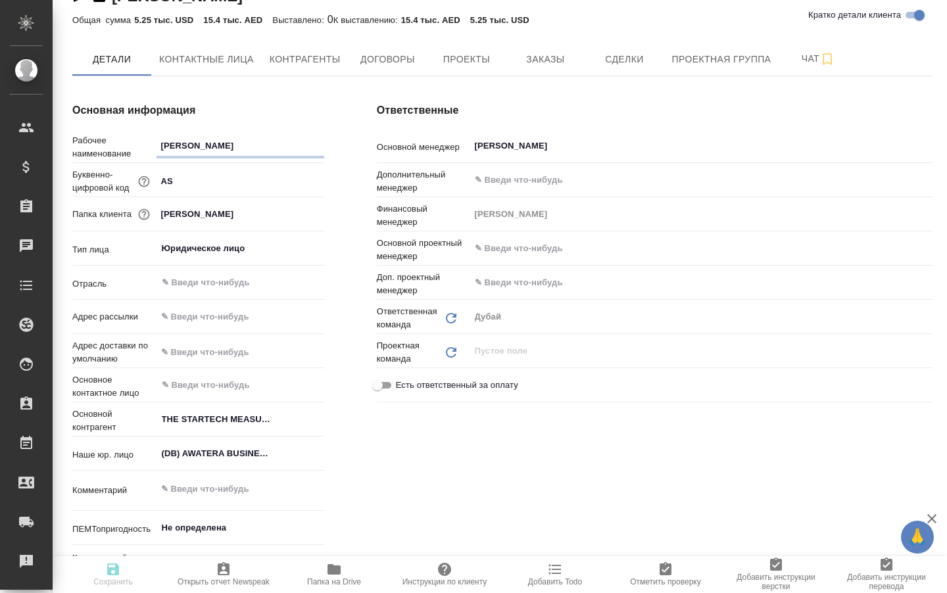
type textarea "x"
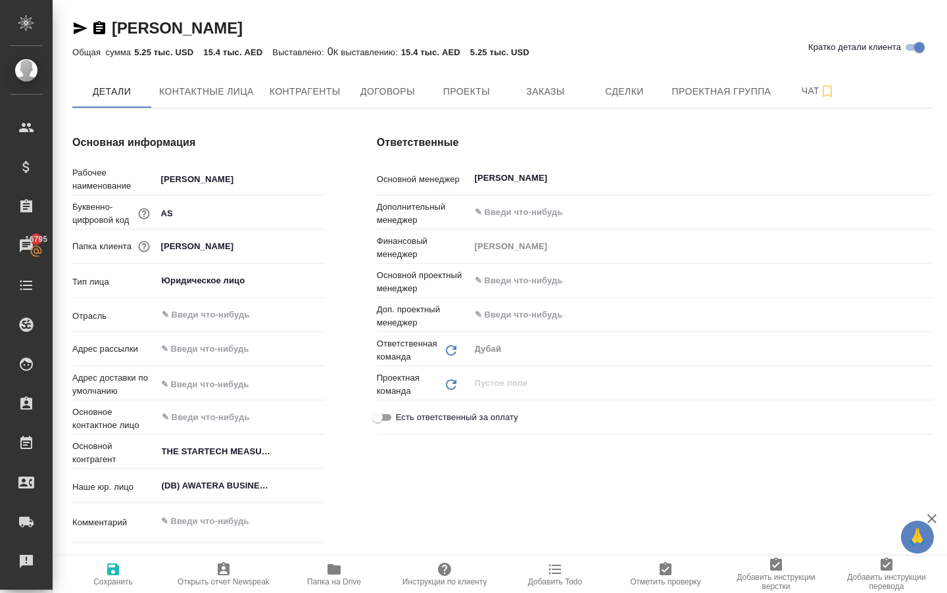
scroll to position [0, 0]
type textarea "x"
click at [547, 100] on button "Заказы" at bounding box center [545, 91] width 79 height 33
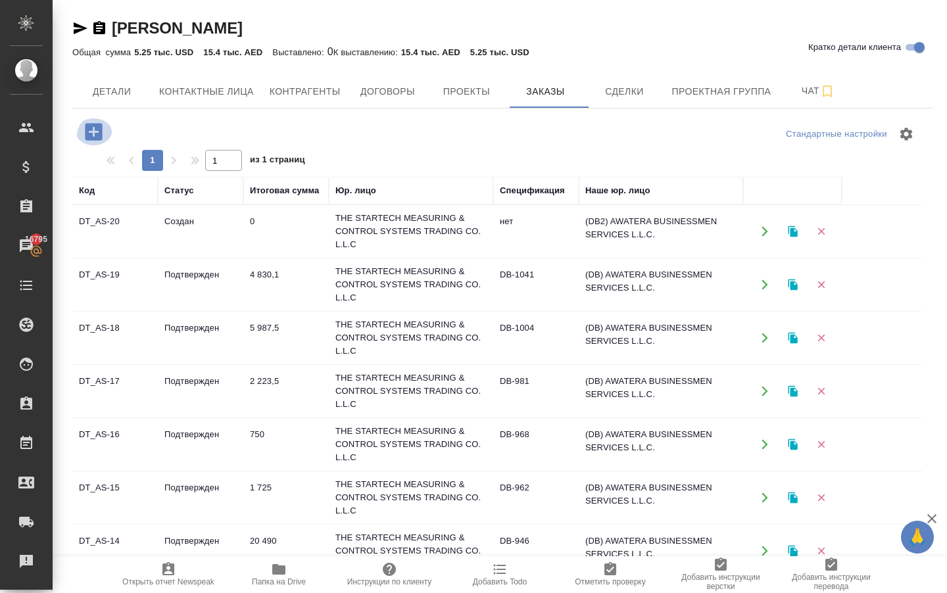
click at [93, 126] on icon "button" at bounding box center [93, 131] width 17 height 17
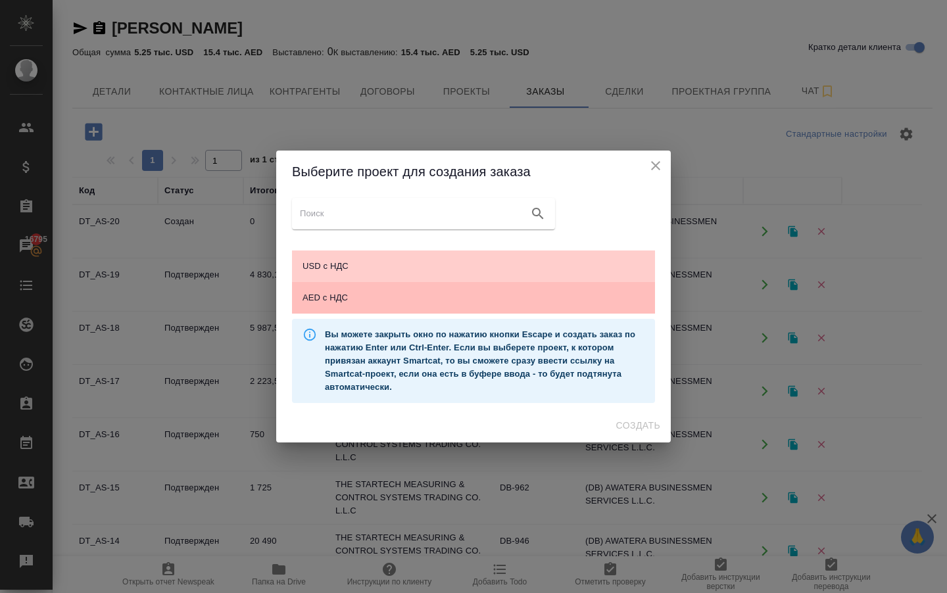
click at [324, 299] on span "AED с НДС" at bounding box center [474, 297] width 342 height 13
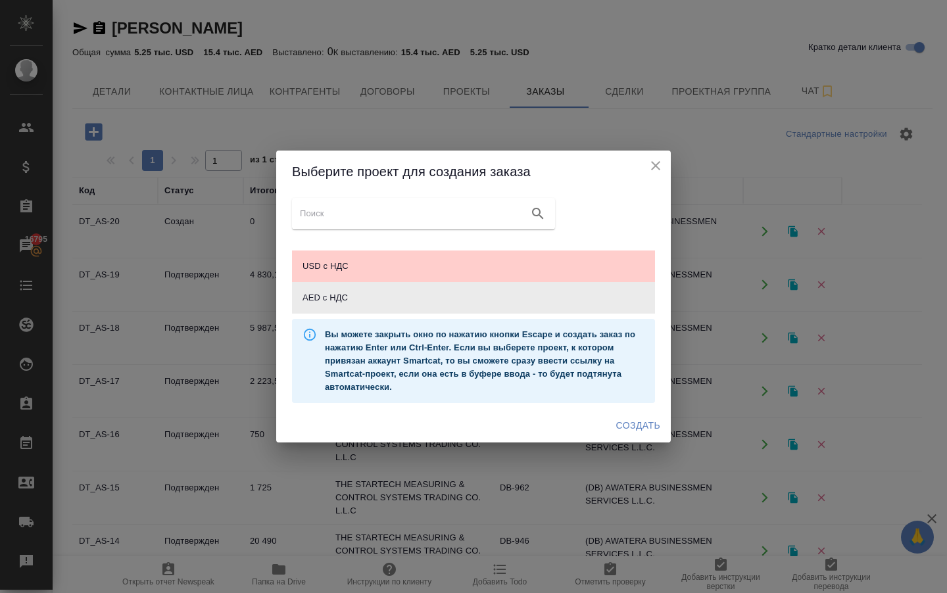
click at [634, 427] on span "Создать" at bounding box center [638, 426] width 44 height 16
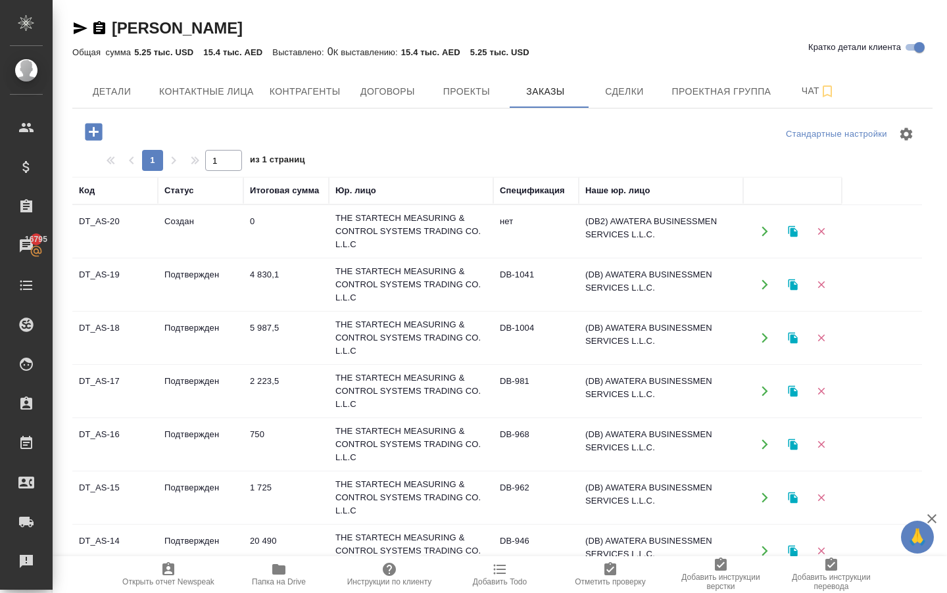
click at [180, 226] on td "Создан" at bounding box center [201, 232] width 86 height 46
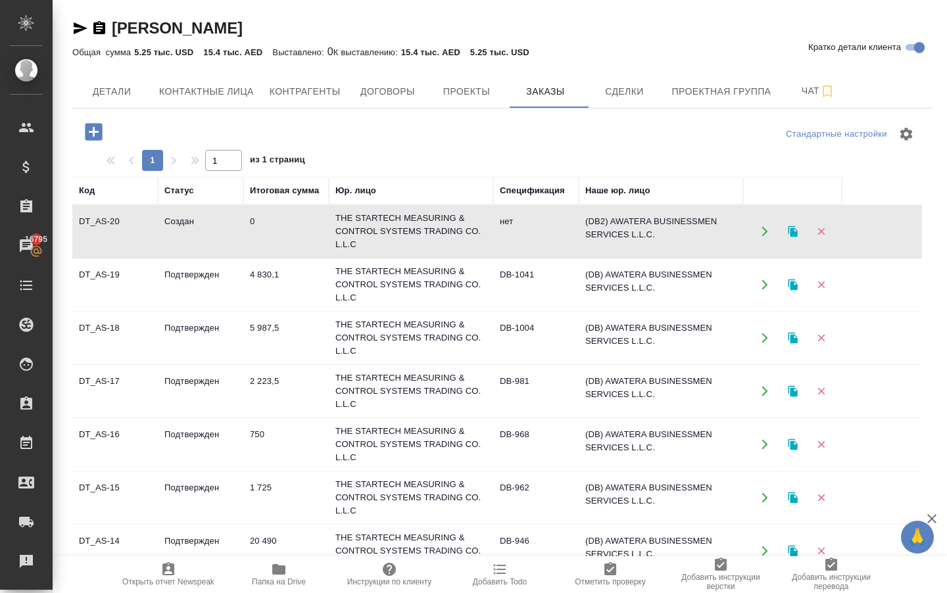
click at [180, 226] on td "Создан" at bounding box center [201, 232] width 86 height 46
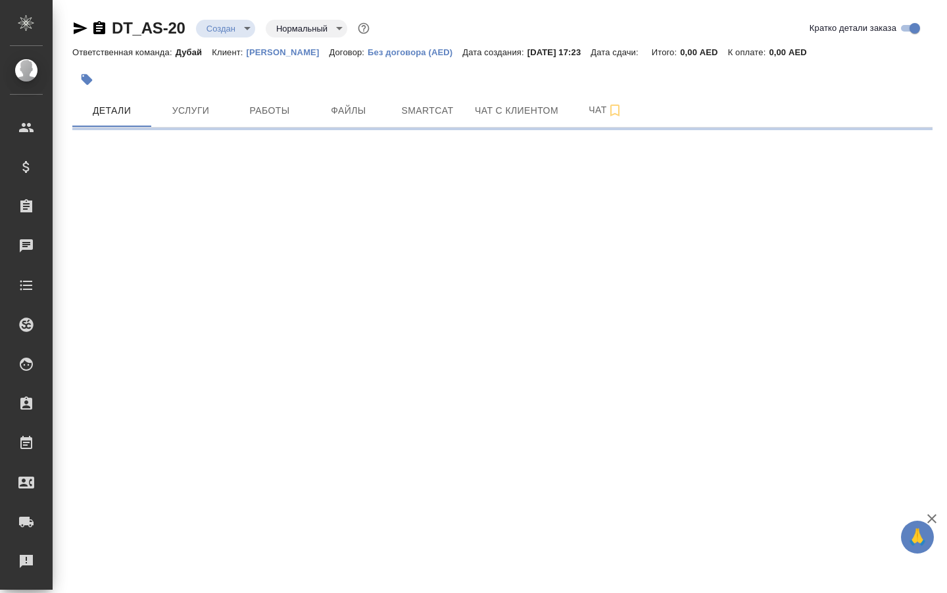
select select "RU"
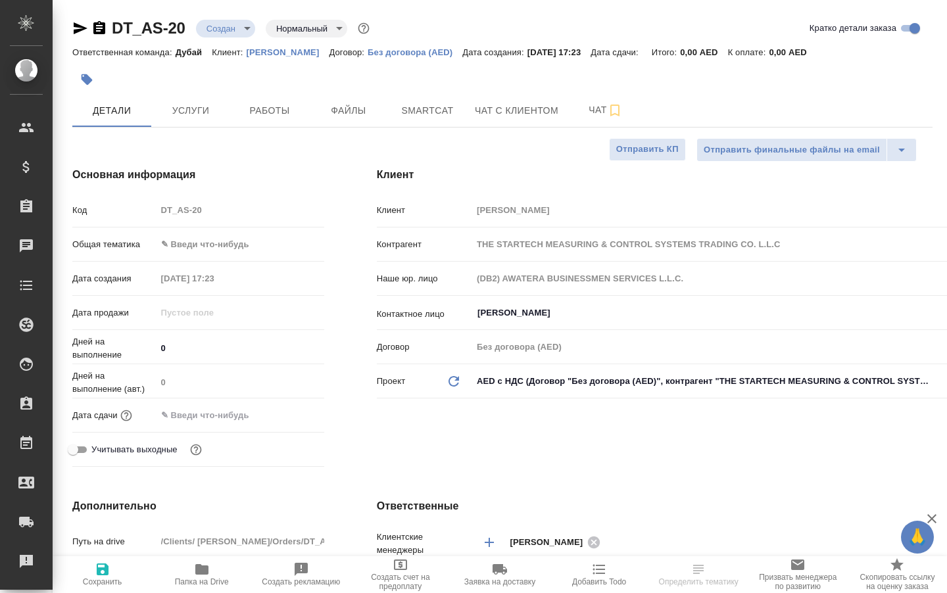
type textarea "x"
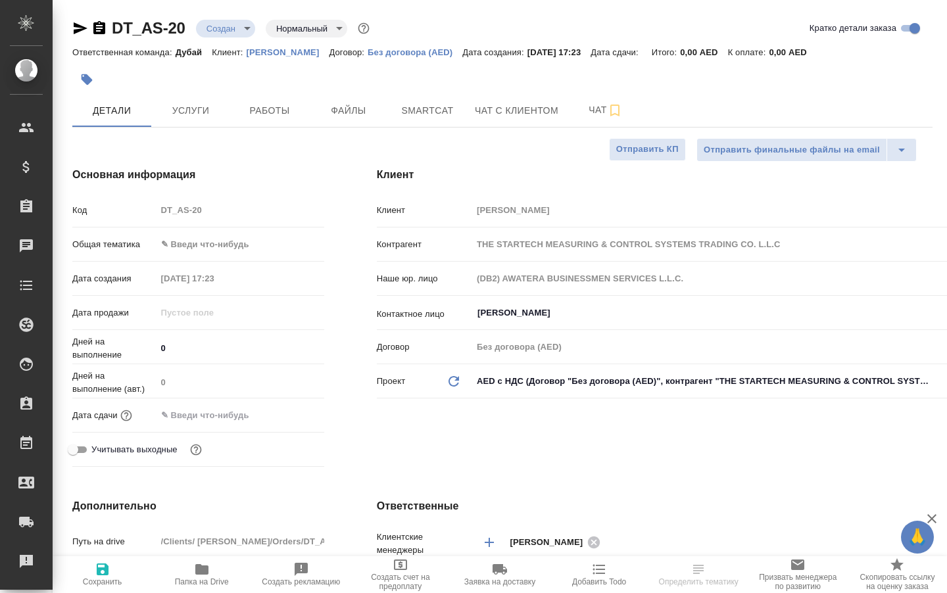
type textarea "x"
click at [190, 107] on span "Услуги" at bounding box center [190, 111] width 63 height 16
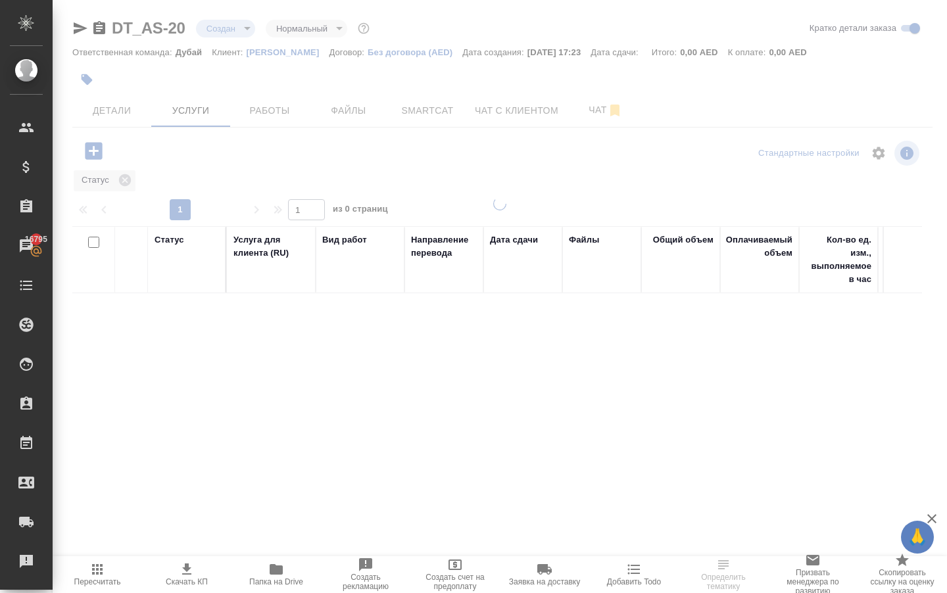
click at [120, 111] on span "Детали" at bounding box center [111, 111] width 63 height 16
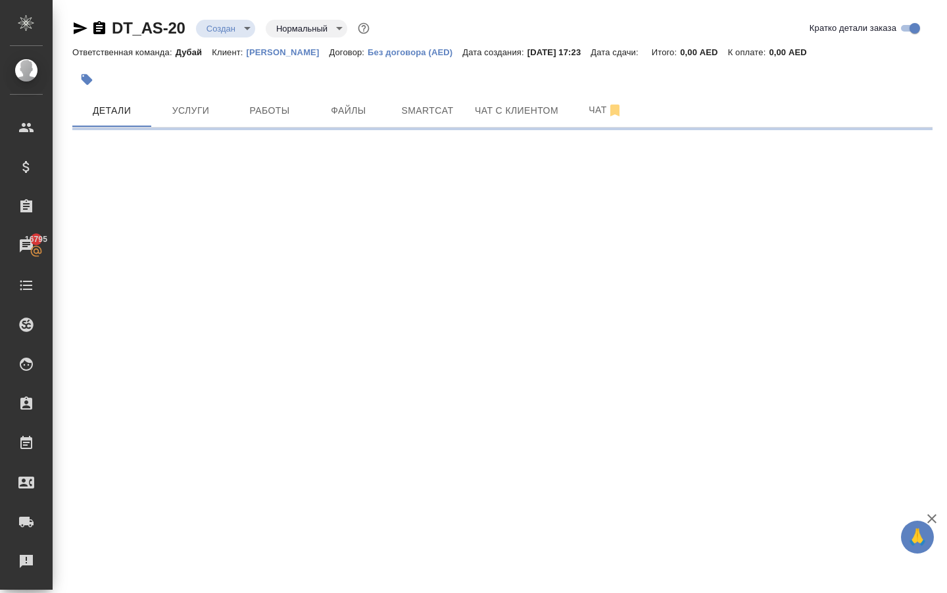
select select "RU"
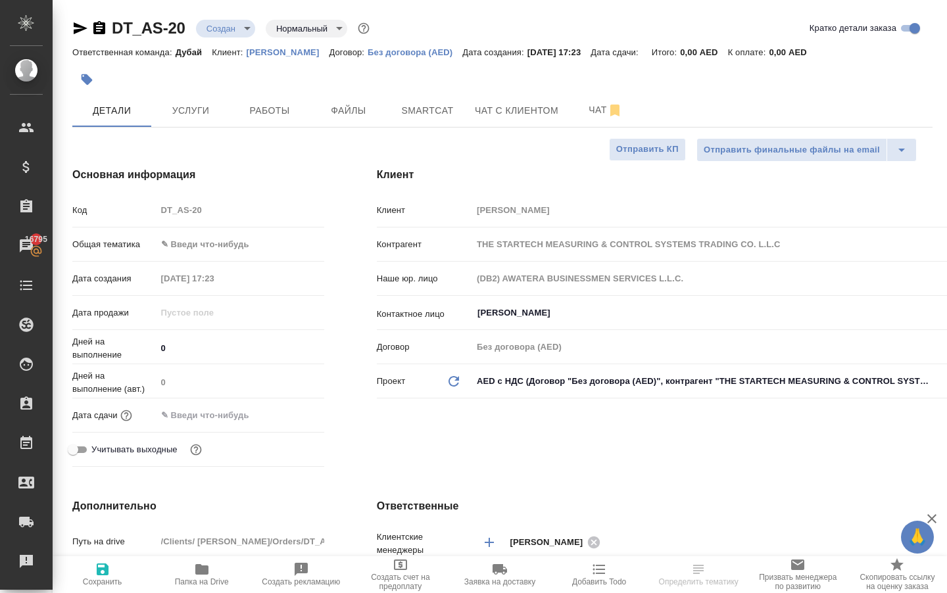
type textarea "x"
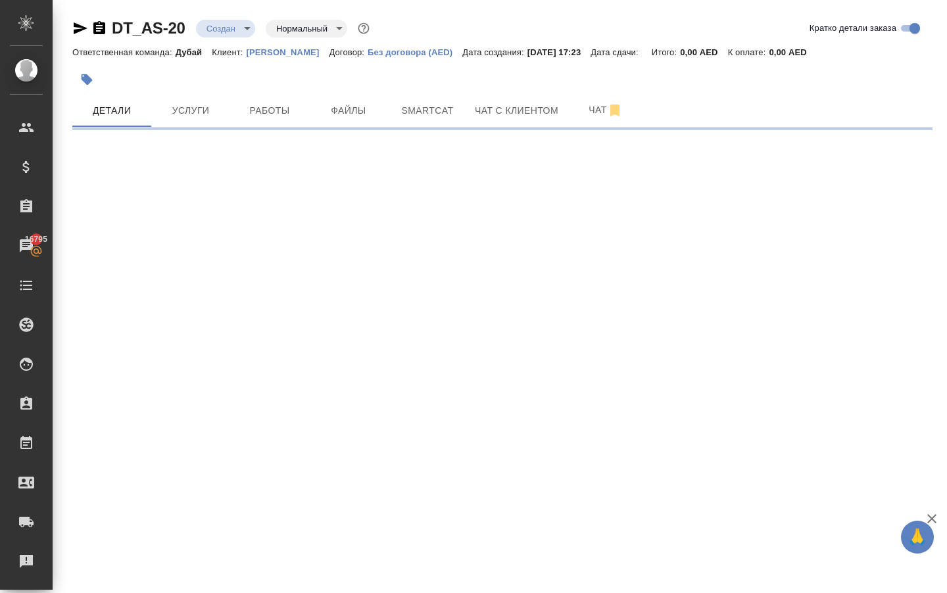
select select "RU"
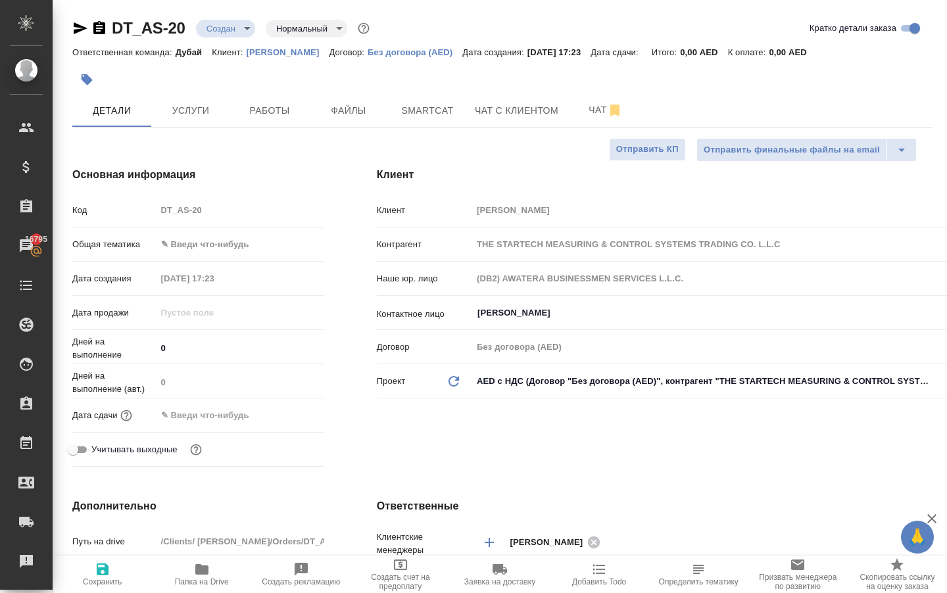
type textarea "x"
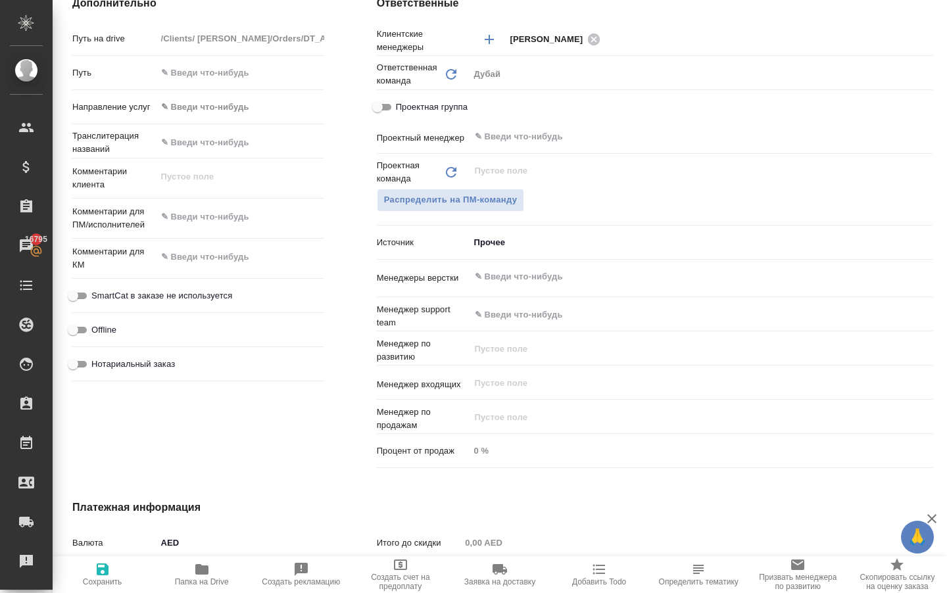
scroll to position [521, 0]
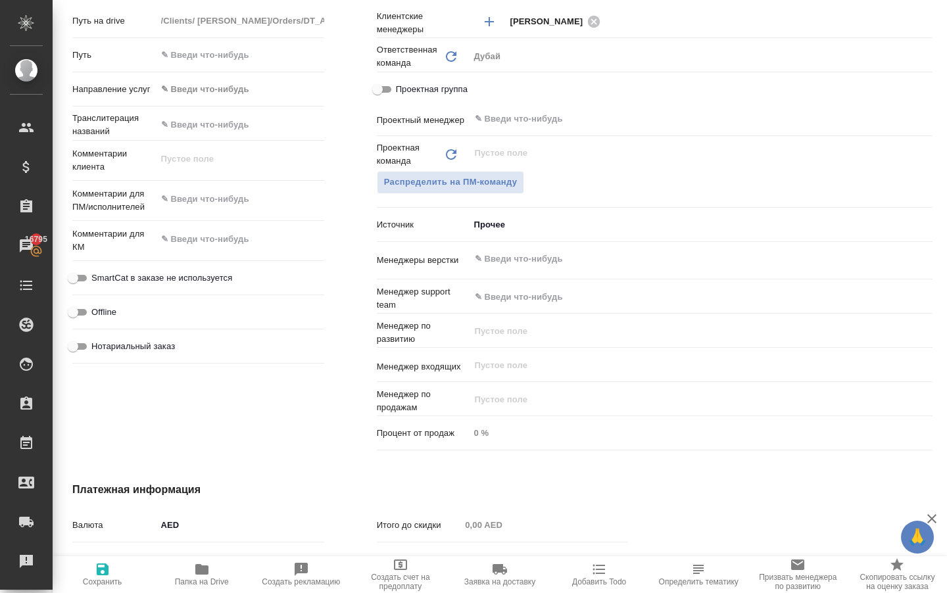
type textarea "x"
click at [208, 248] on textarea at bounding box center [241, 239] width 168 height 22
type textarea "x"
type textarea "c"
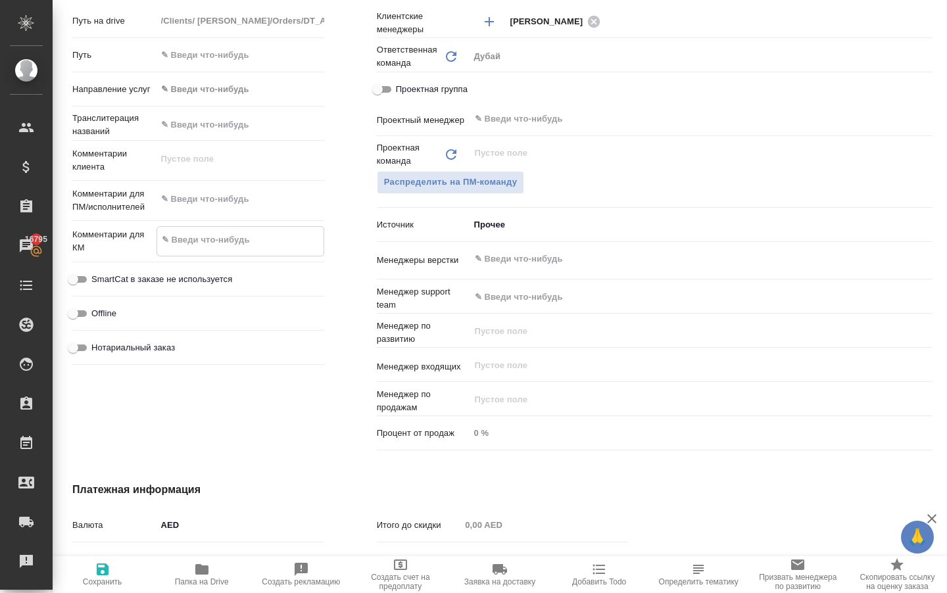
type textarea "x"
type textarea "cv"
type textarea "x"
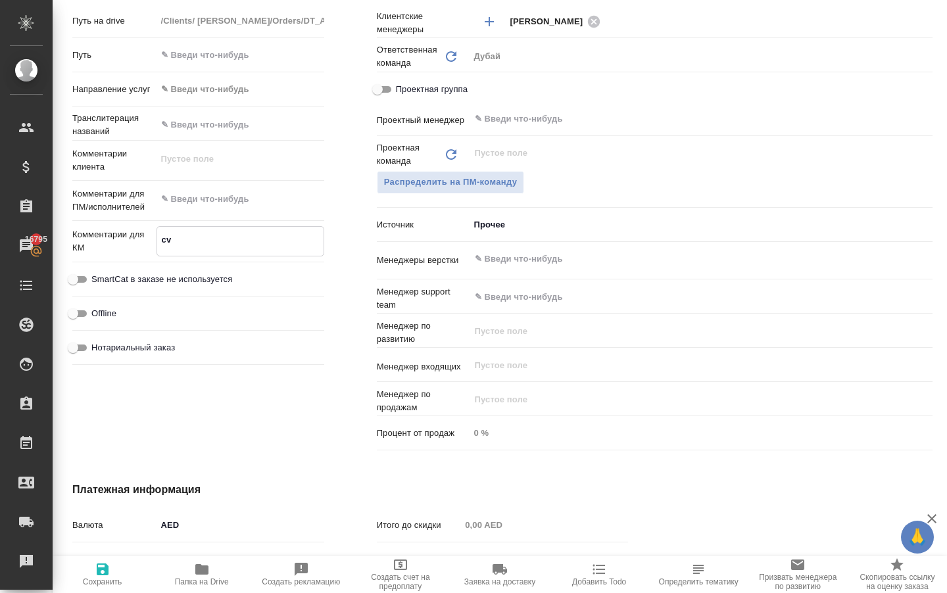
type textarea "x"
type textarea "cvt"
type textarea "x"
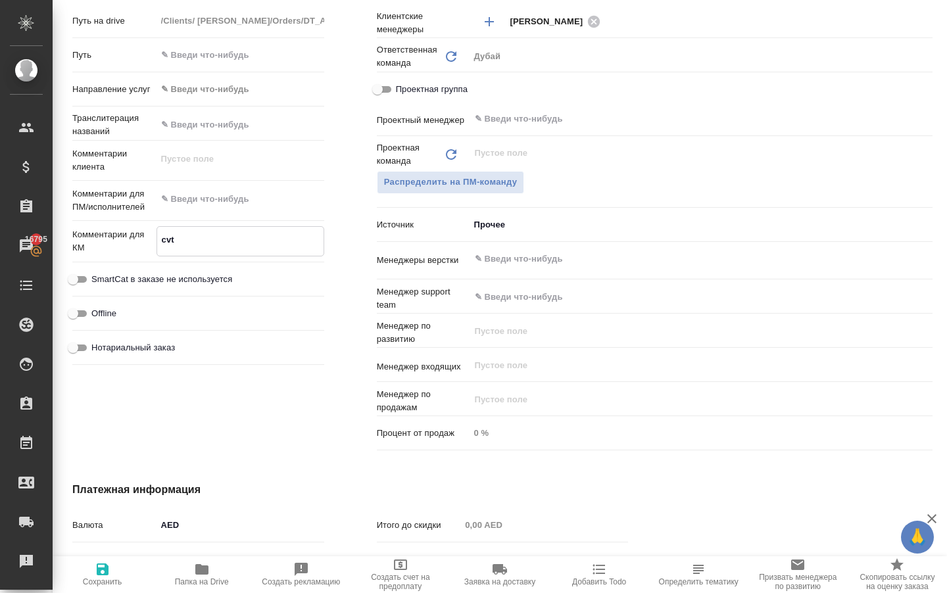
type textarea "x"
type textarea "cvty"
type textarea "x"
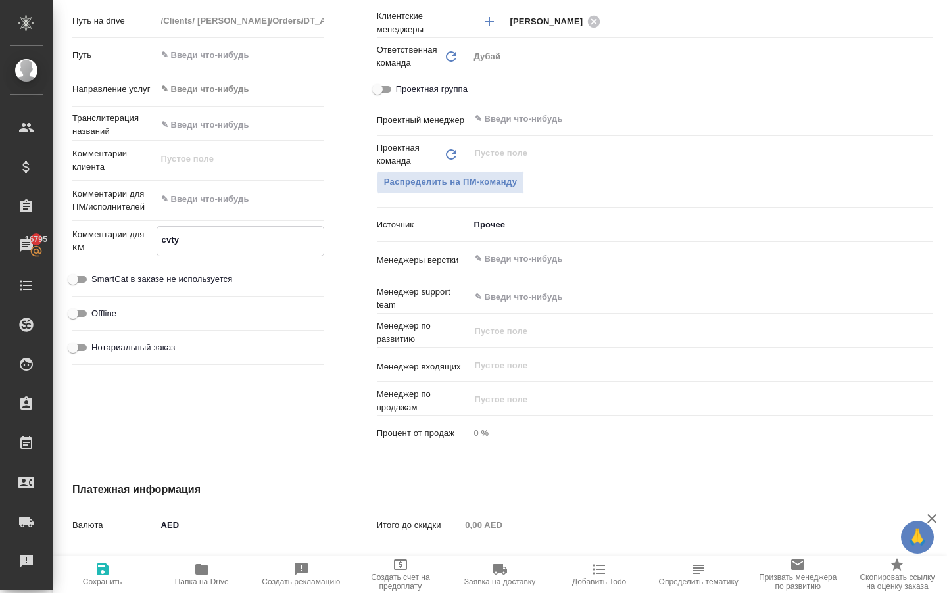
type textarea "cvtyf"
type textarea "x"
type textarea "cvty"
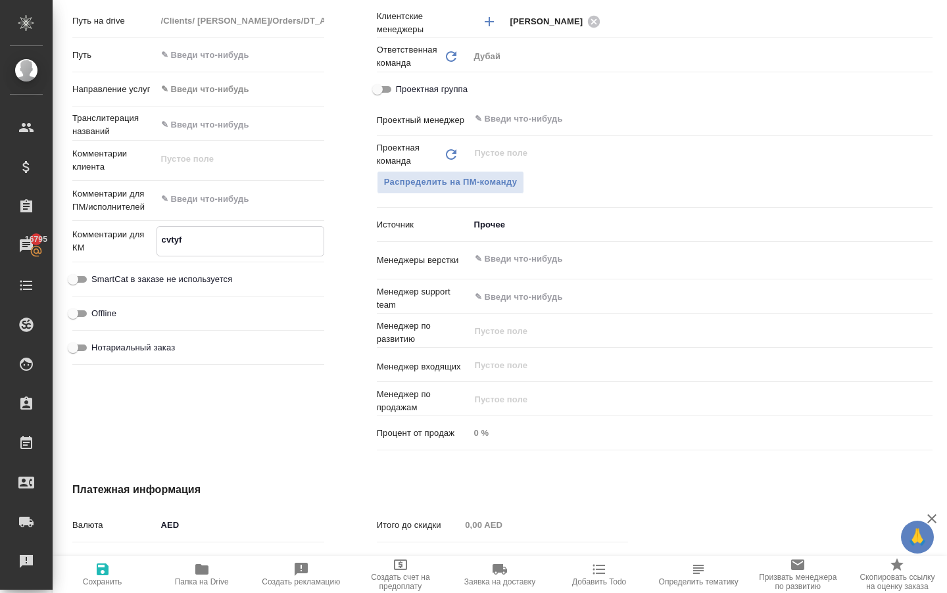
type textarea "x"
type textarea "cvt"
type textarea "x"
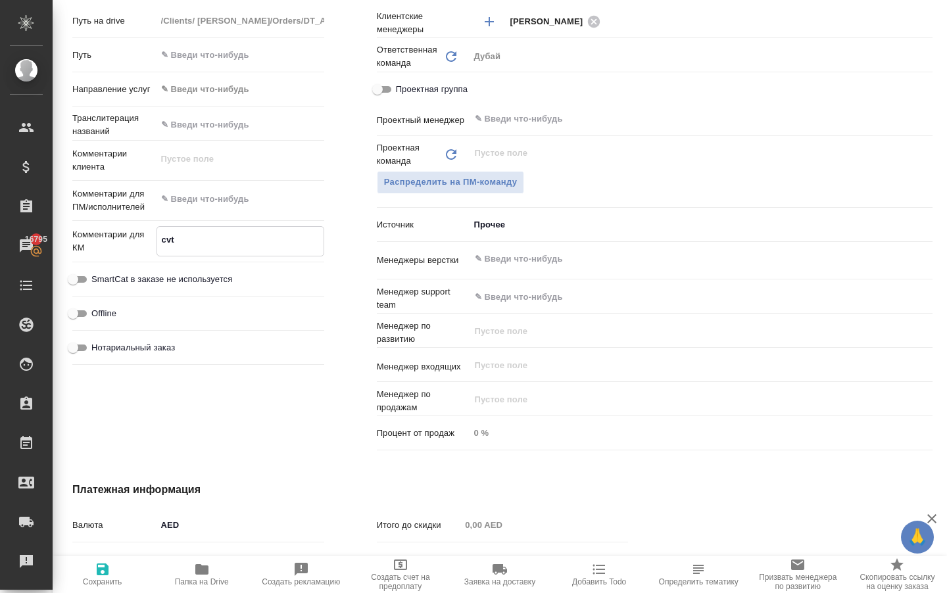
type textarea "x"
type textarea "cv"
type textarea "x"
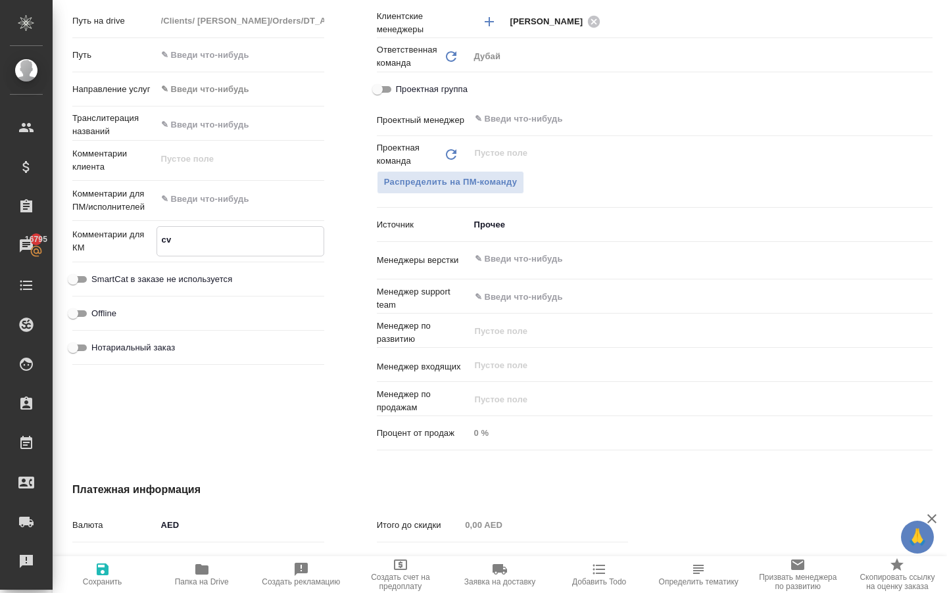
type textarea "x"
type textarea "c"
type textarea "x"
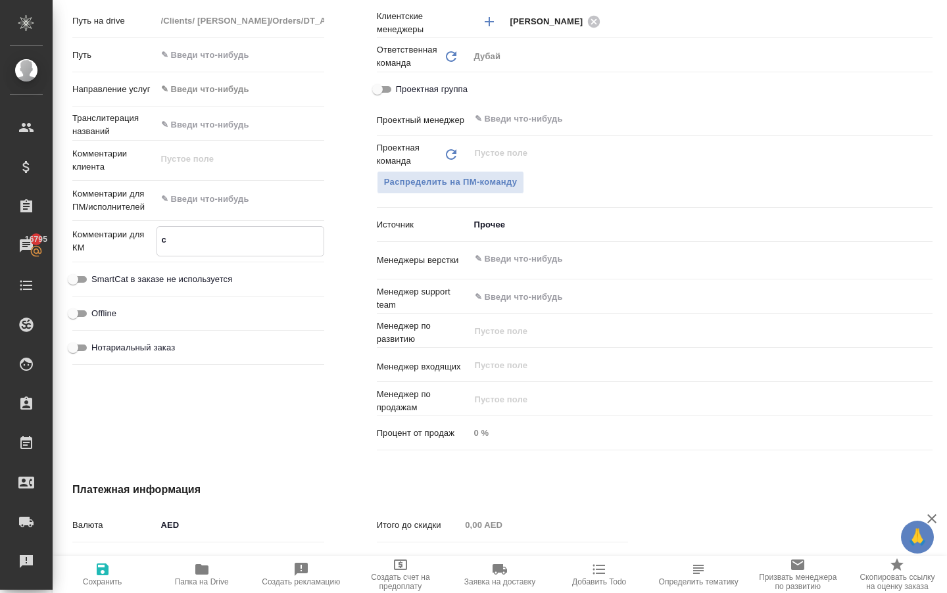
type textarea "x"
type textarea "d"
type textarea "x"
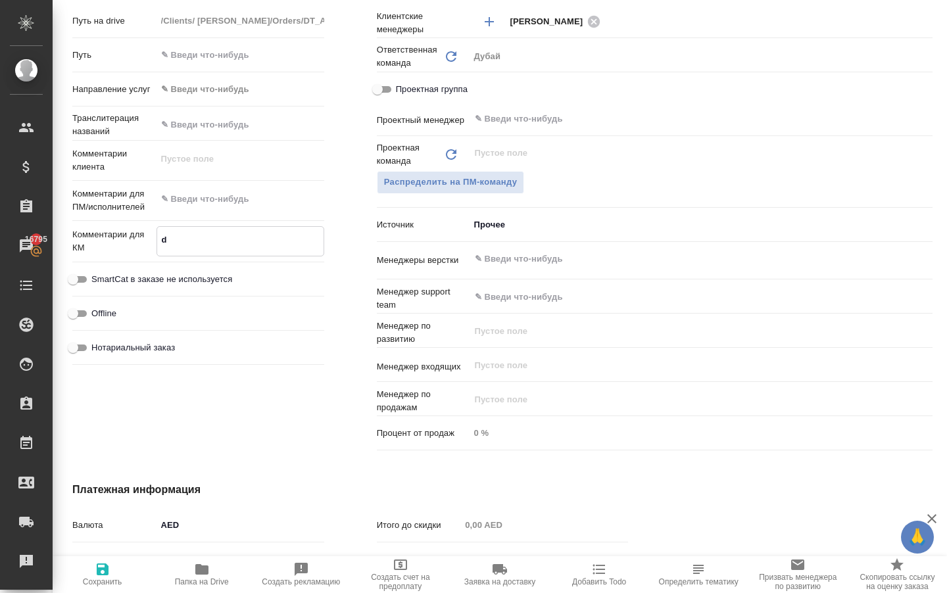
type textarea "x"
type textarea "dy"
type textarea "x"
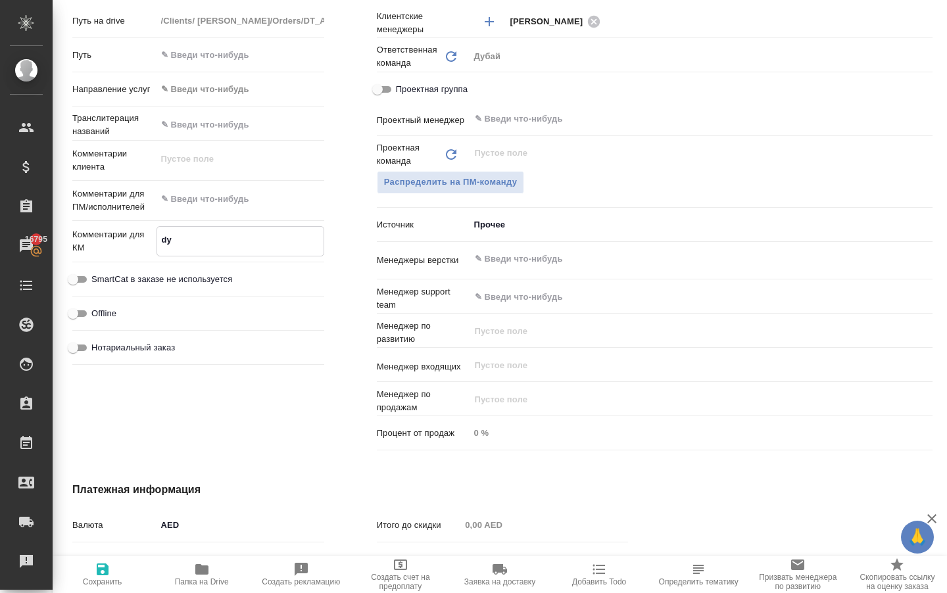
type textarea "x"
type textarea "dyr"
type textarea "x"
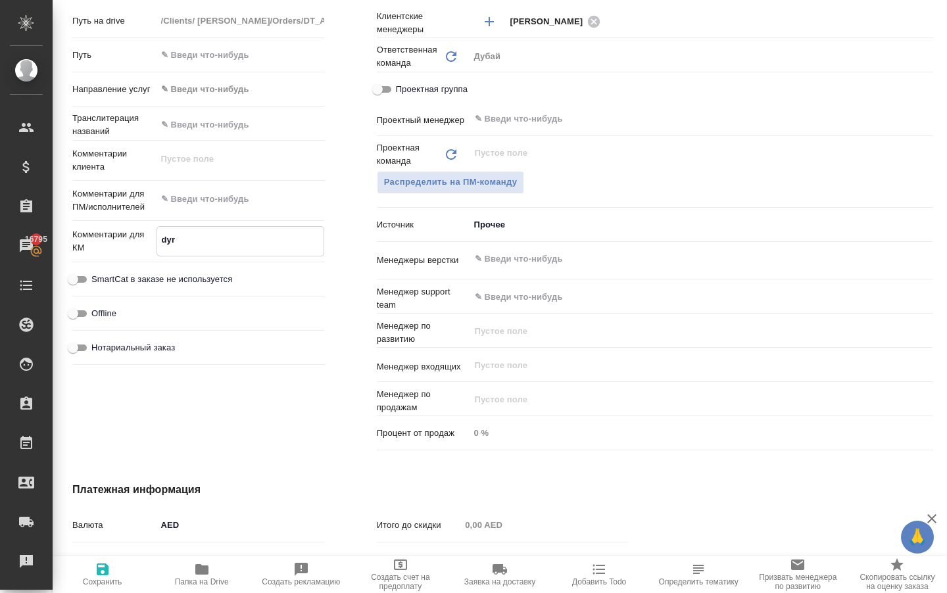
type textarea "dyrc"
type textarea "x"
type textarea "dyr"
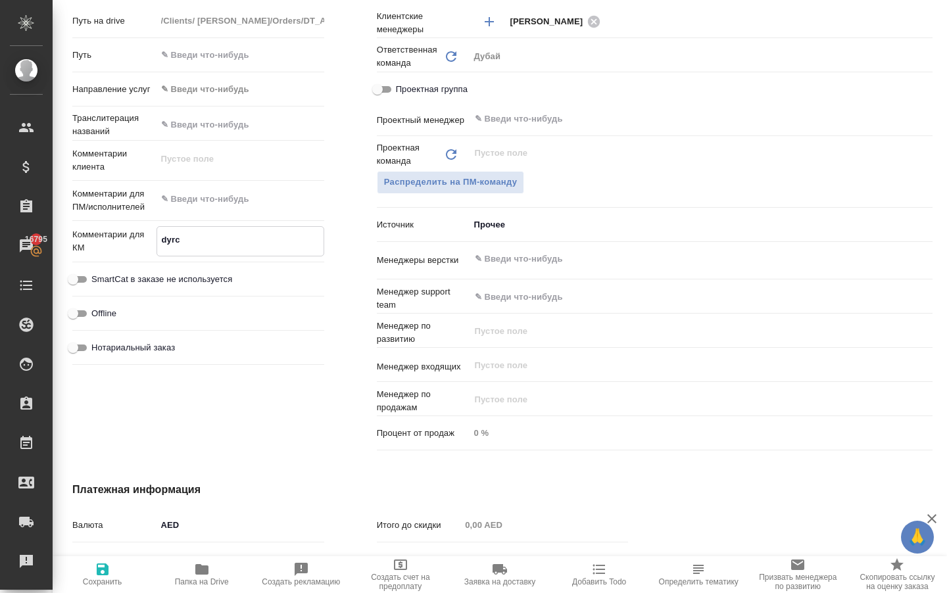
type textarea "x"
type textarea "dy"
type textarea "x"
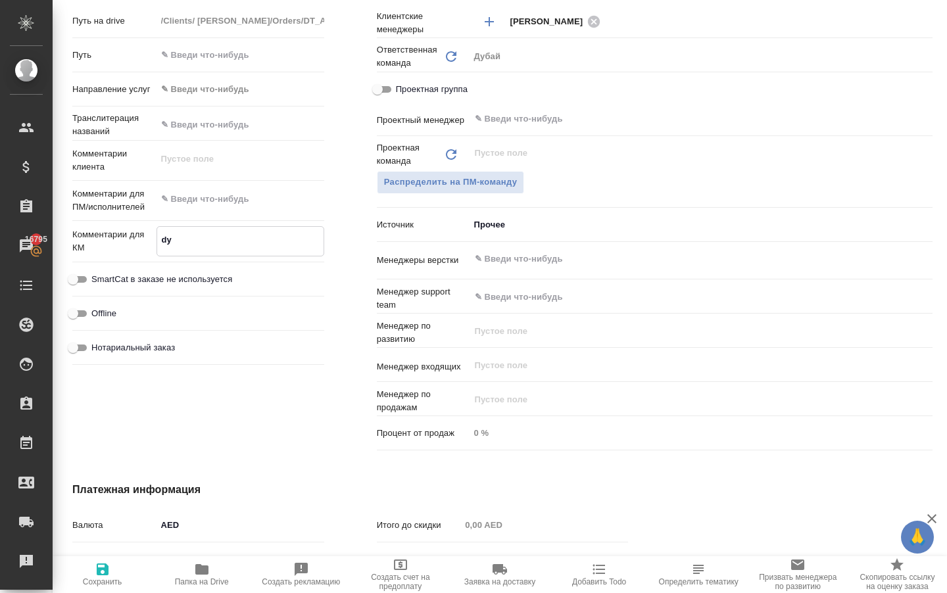
type textarea "x"
type textarea "d"
type textarea "x"
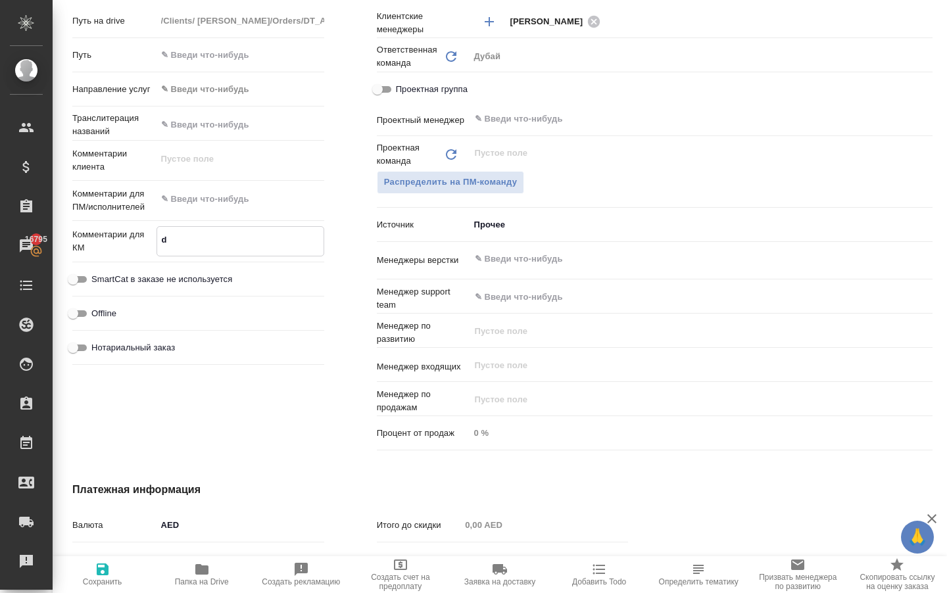
type textarea "x"
type textarea "в"
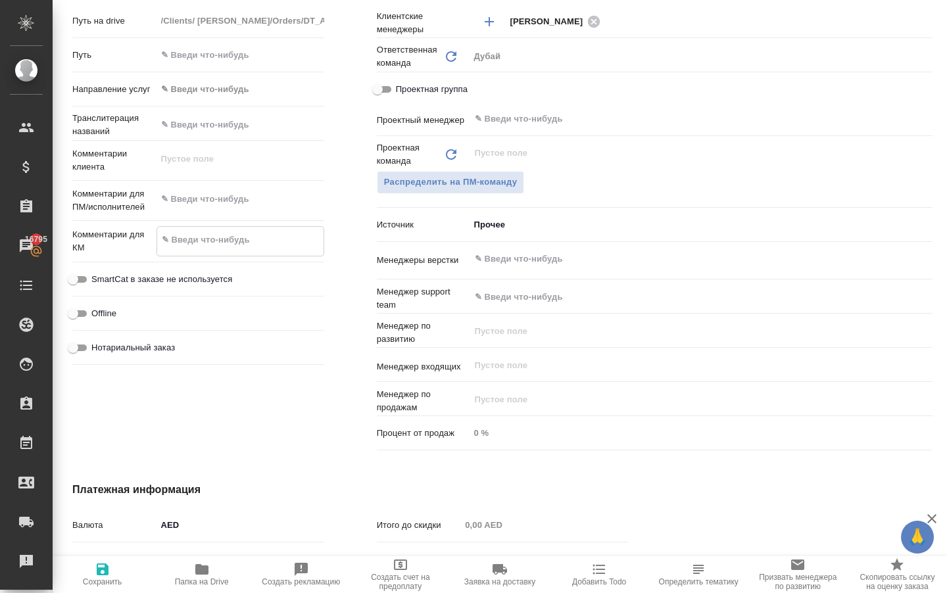
type textarea "x"
type textarea "вн"
type textarea "x"
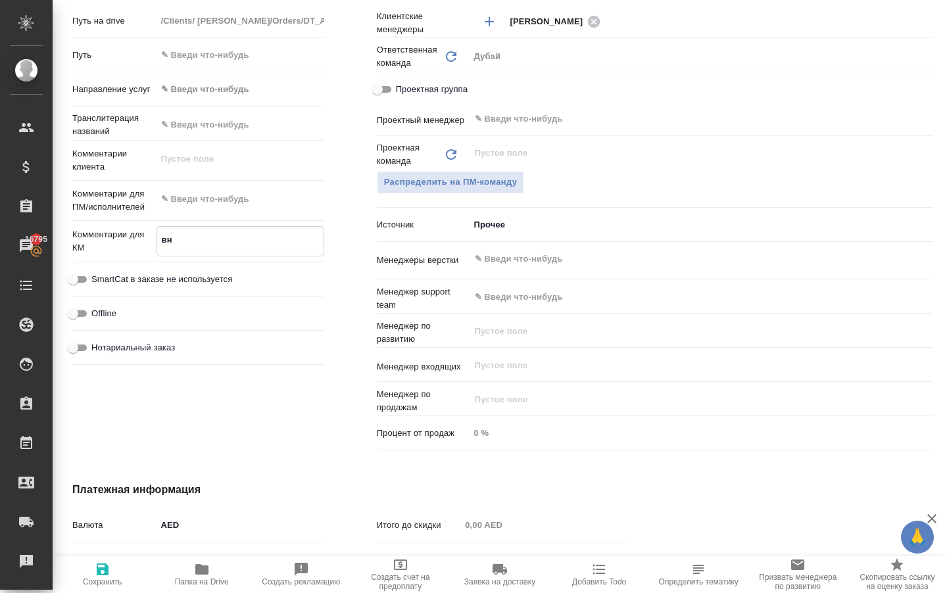
type textarea "x"
type textarea "вне"
type textarea "x"
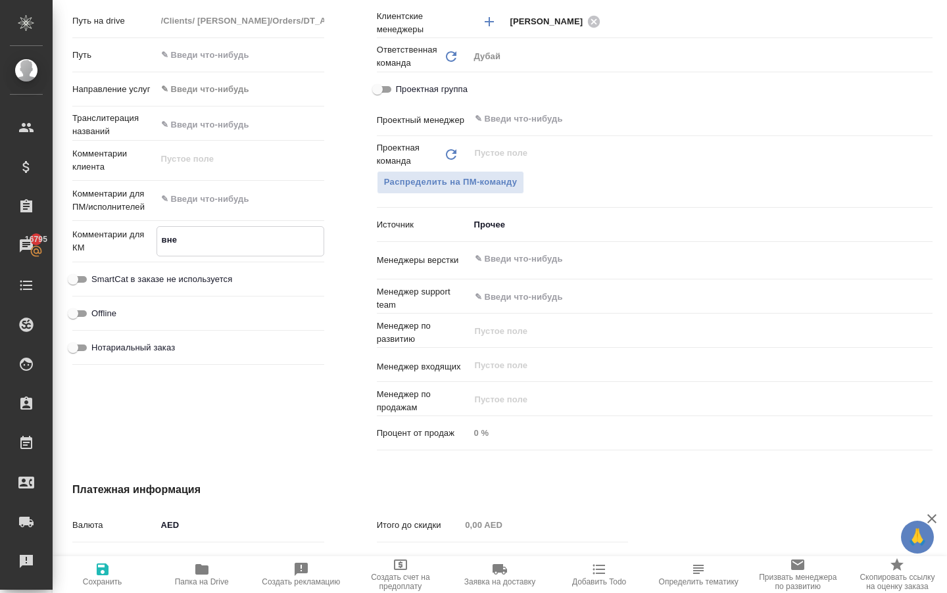
type textarea "x"
type textarea "внес"
type textarea "x"
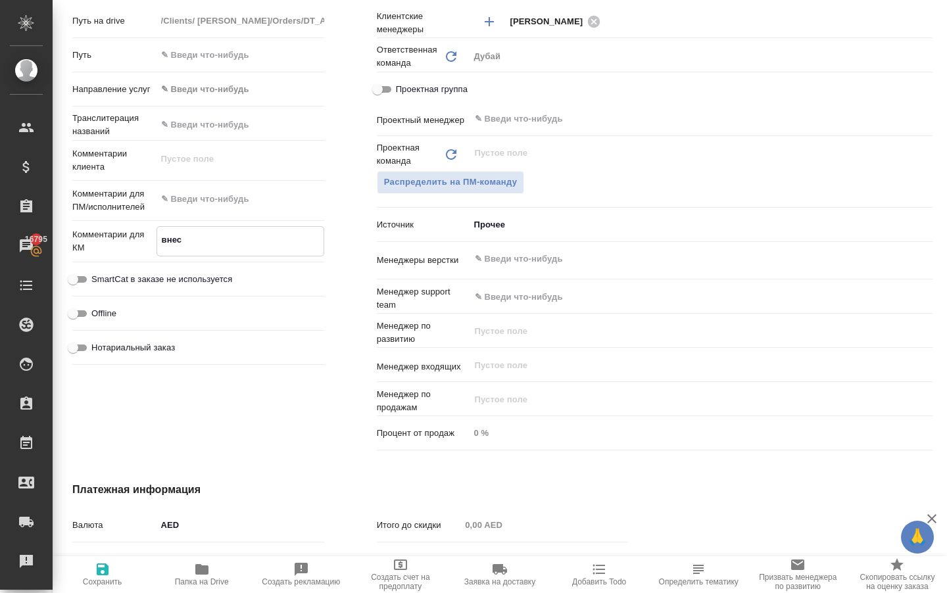
type textarea "внесе"
type textarea "x"
type textarea "внесен"
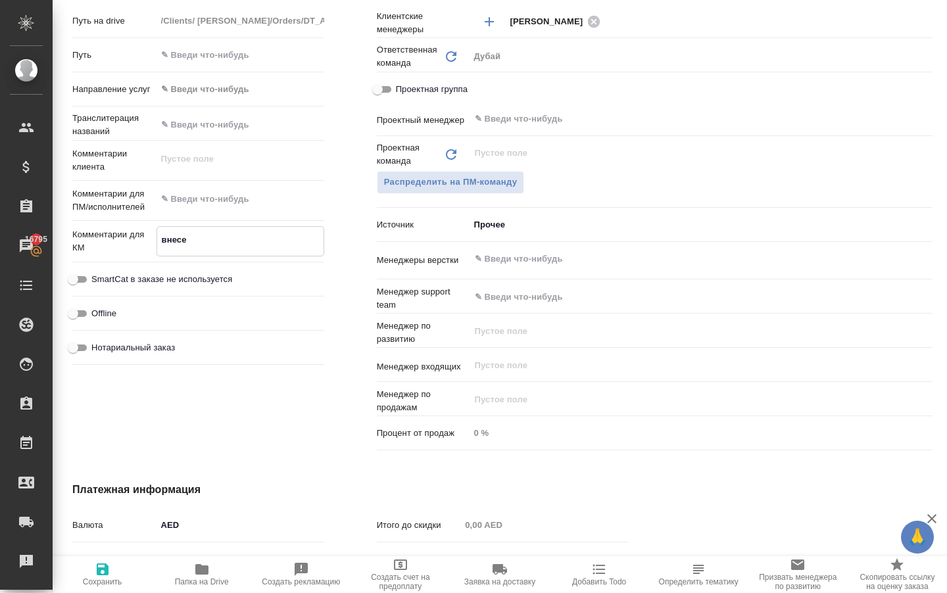
type textarea "x"
type textarea "внесени"
type textarea "x"
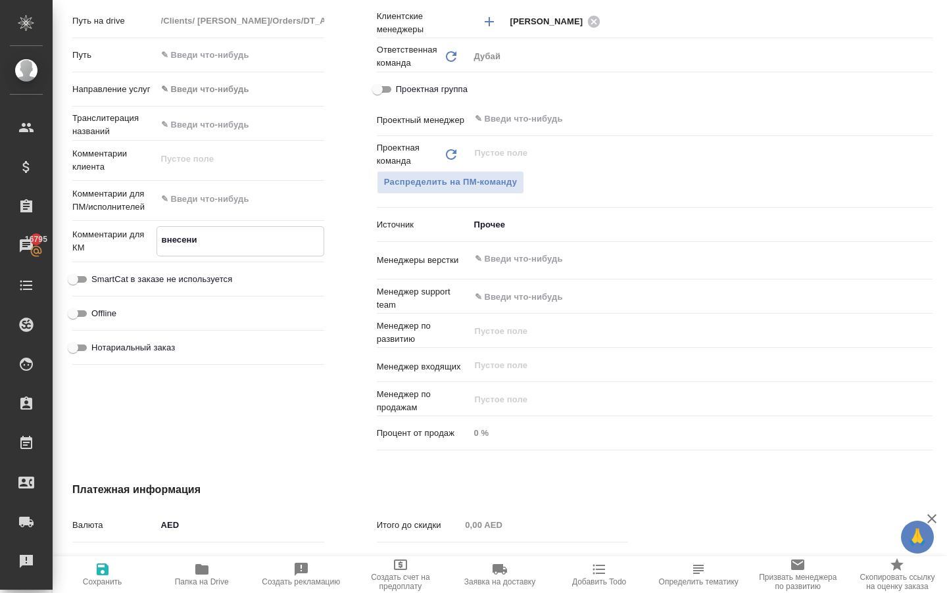
type textarea "x"
type textarea "внесение"
type textarea "x"
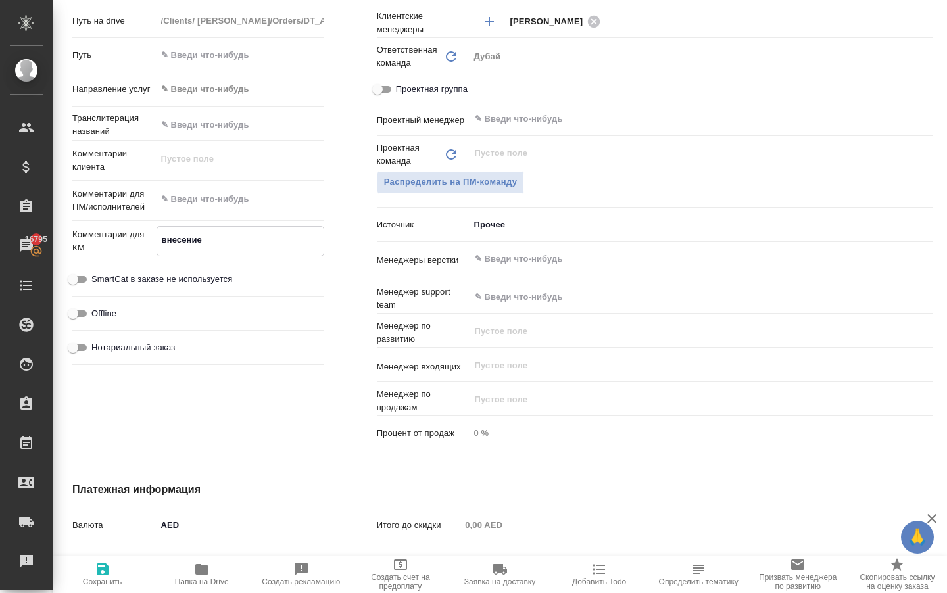
type textarea "x"
type textarea "внесение"
type textarea "x"
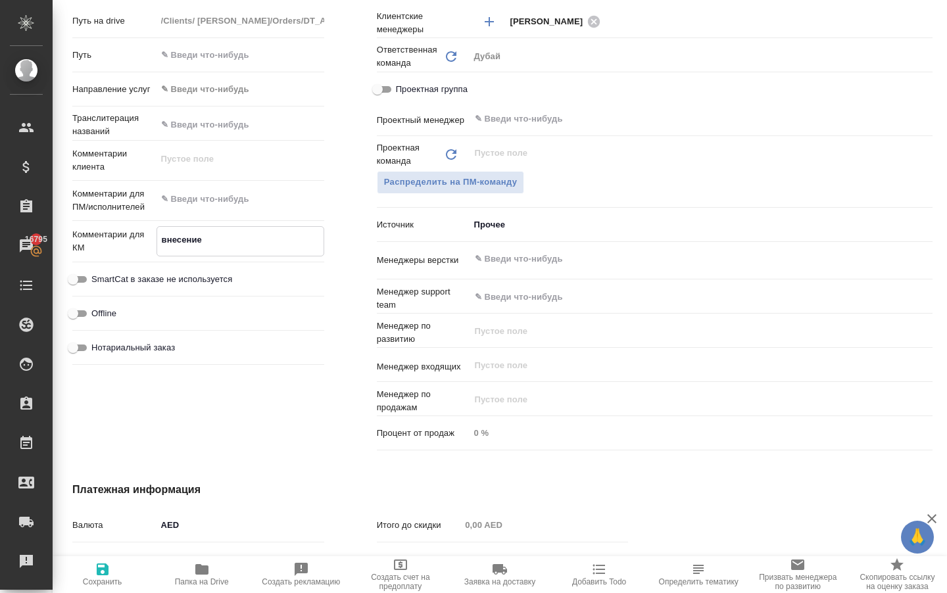
type textarea "внесение и"
type textarea "x"
type textarea "внесение из"
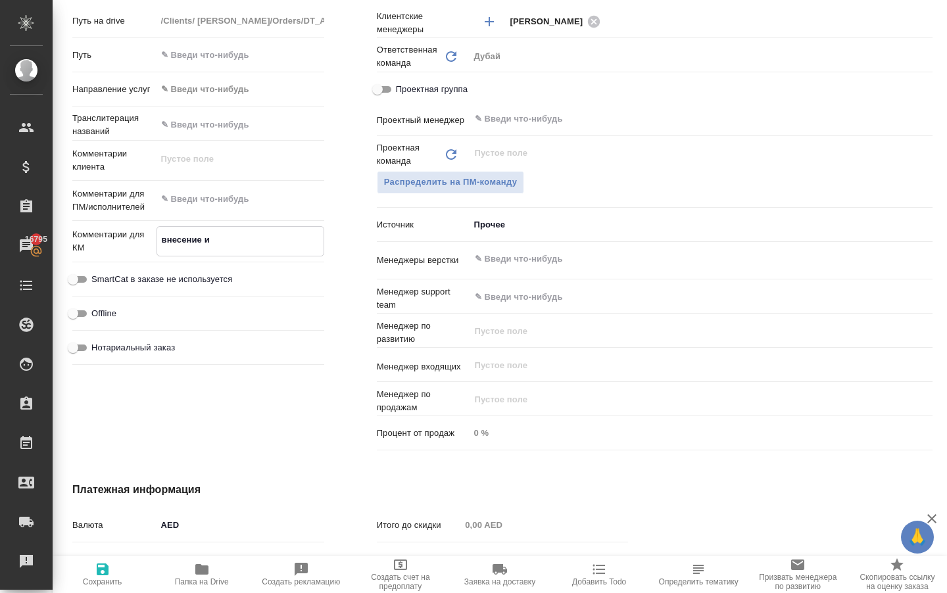
type textarea "x"
type textarea "внесение изм"
type textarea "x"
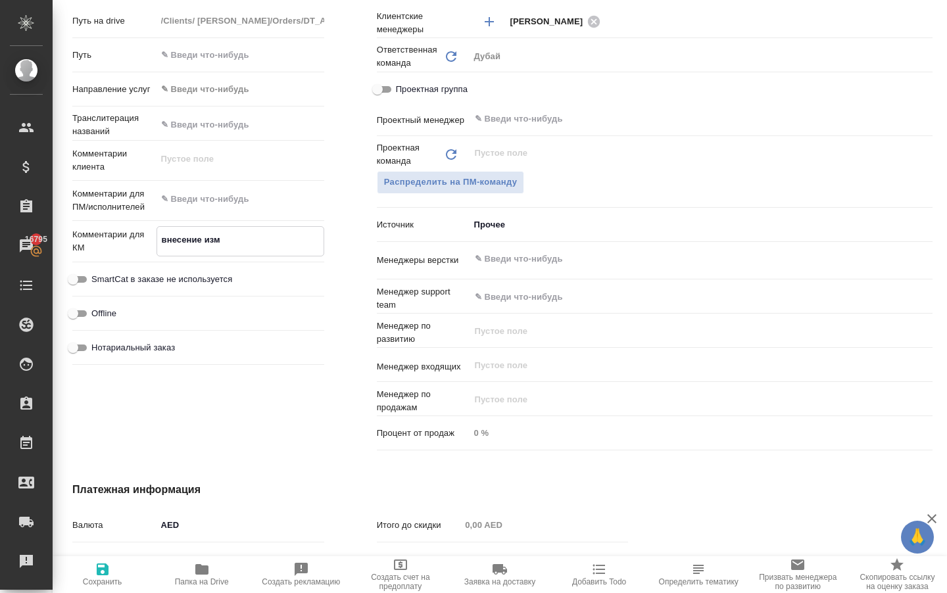
type textarea "x"
type textarea "внесение изме"
type textarea "x"
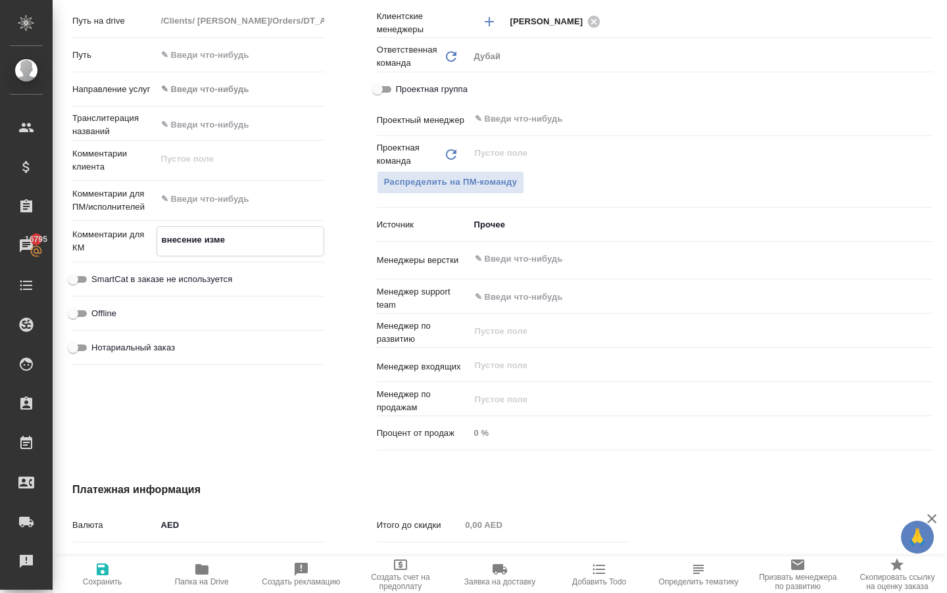
type textarea "x"
type textarea "внесение измен"
type textarea "x"
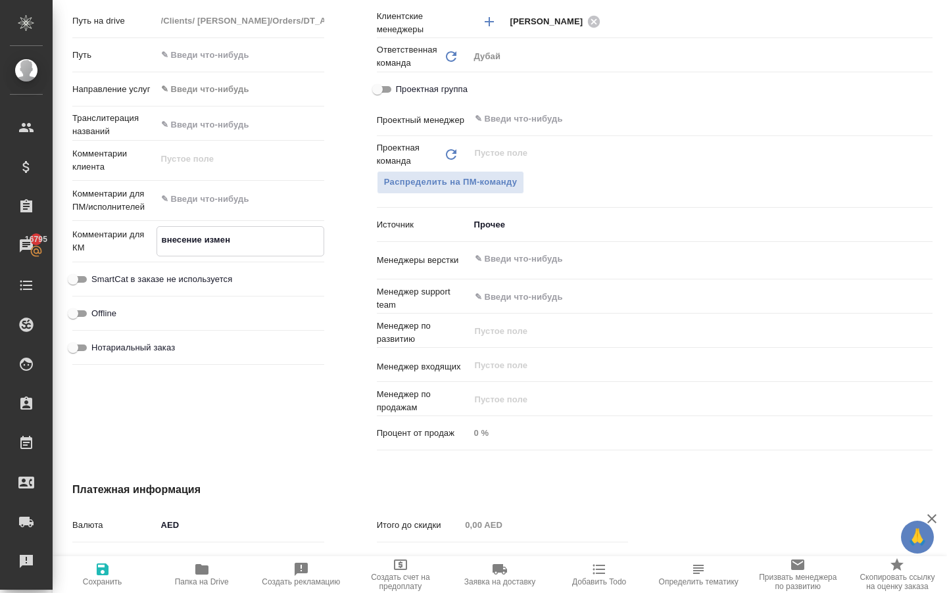
type textarea "внесение измене"
type textarea "x"
type textarea "внесение изменен"
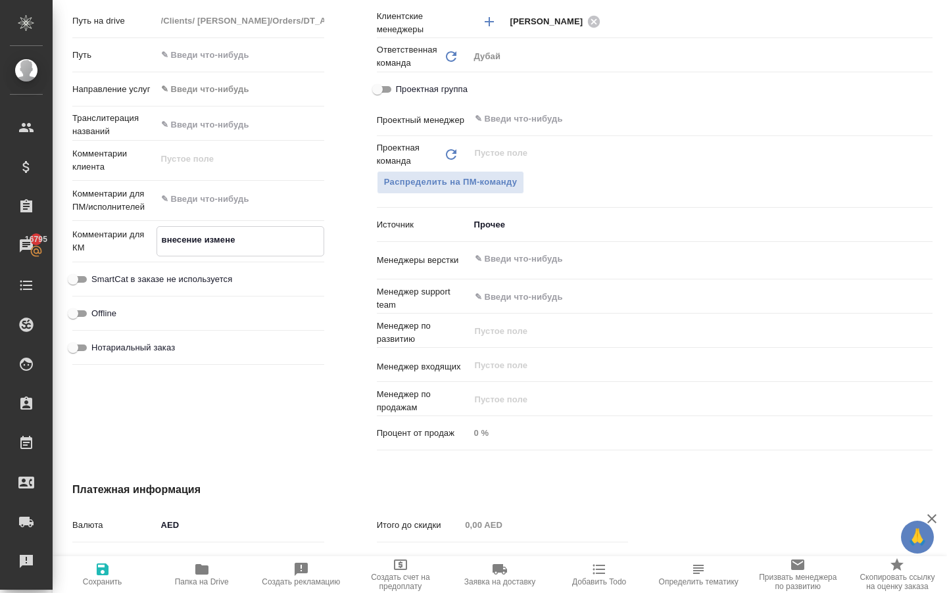
type textarea "x"
type textarea "внесение изменени"
type textarea "x"
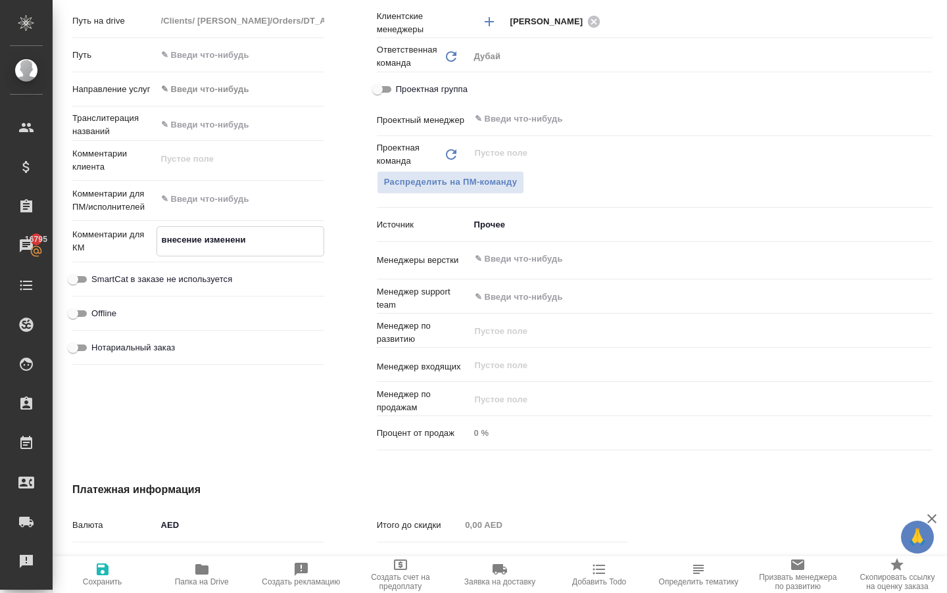
type textarea "x"
type textarea "внесение изменений"
type textarea "x"
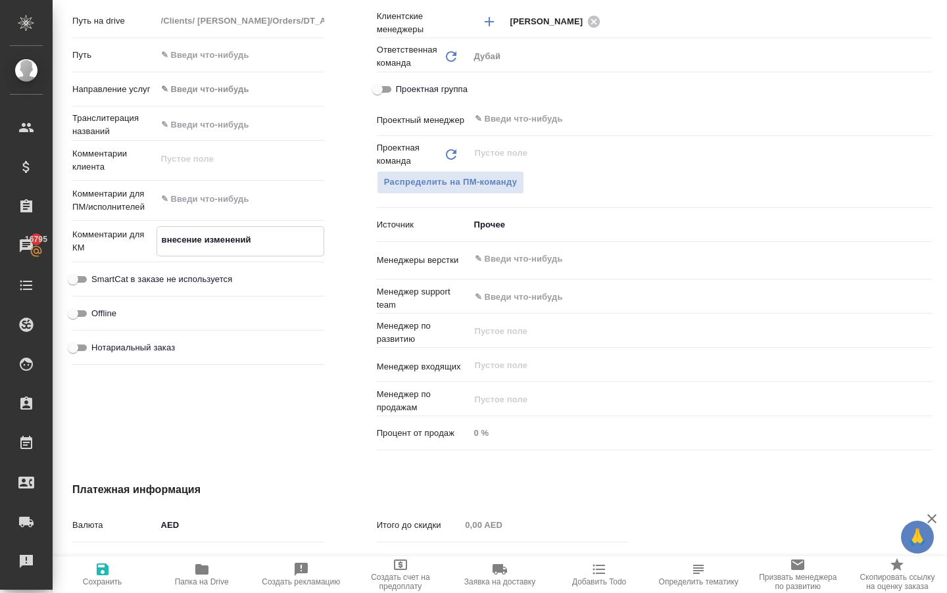
type textarea "x"
type textarea "внесение изменений"
type textarea "x"
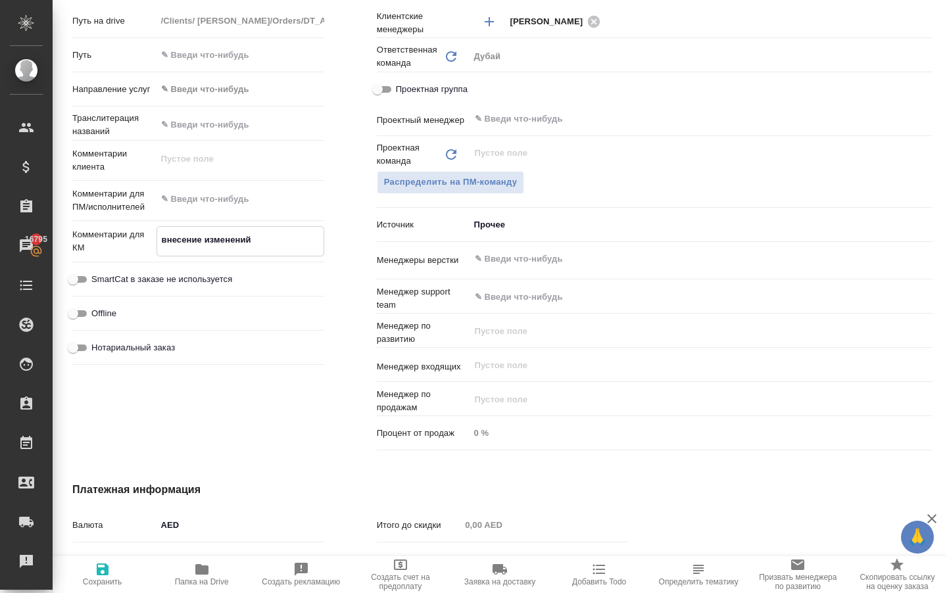
type textarea "внесение изменений [PERSON_NAME]"
type textarea "x"
type textarea "внесение изменений [PERSON_NAME]"
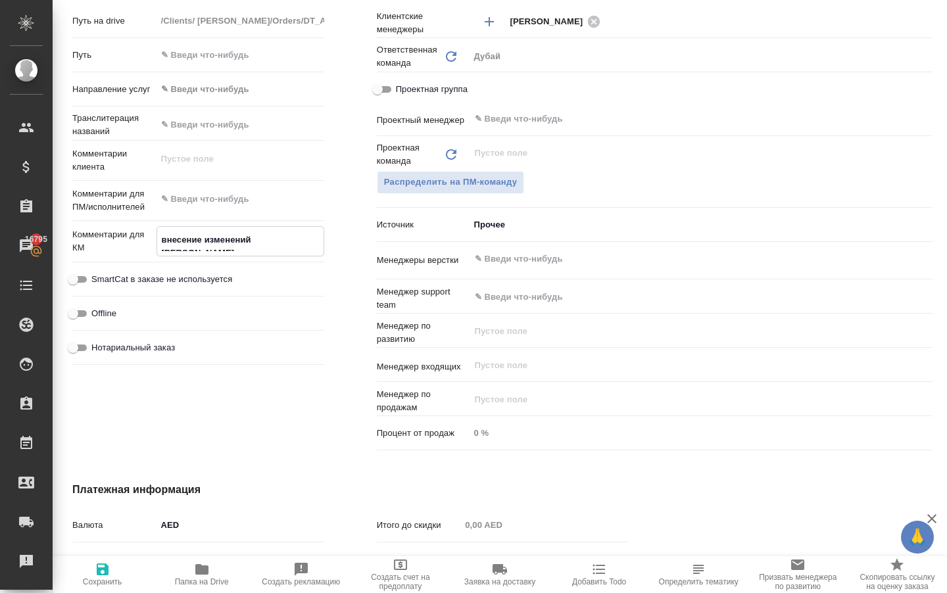
type textarea "x"
type textarea "внесение изменений в д"
type textarea "x"
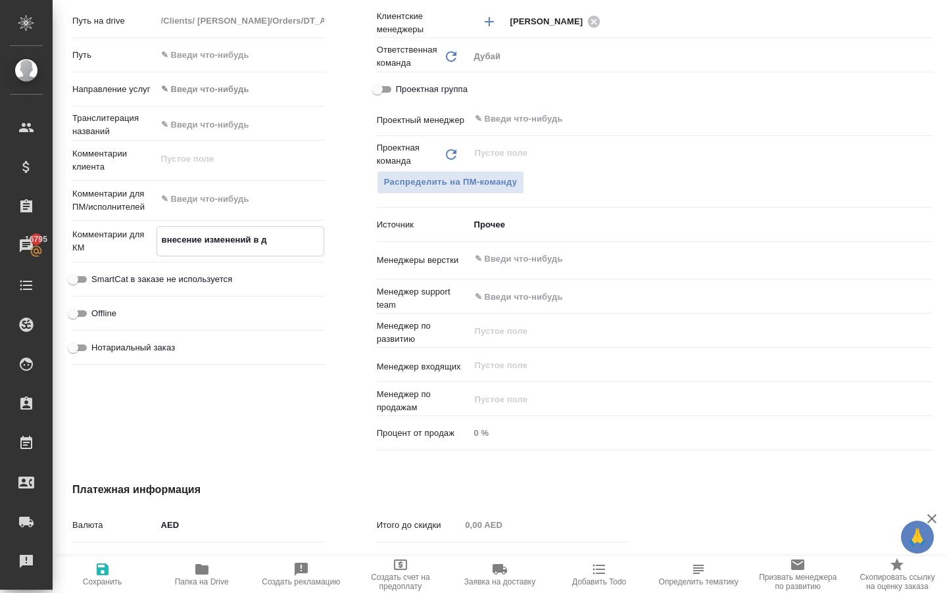
type textarea "x"
type textarea "внесение изменений в до"
type textarea "x"
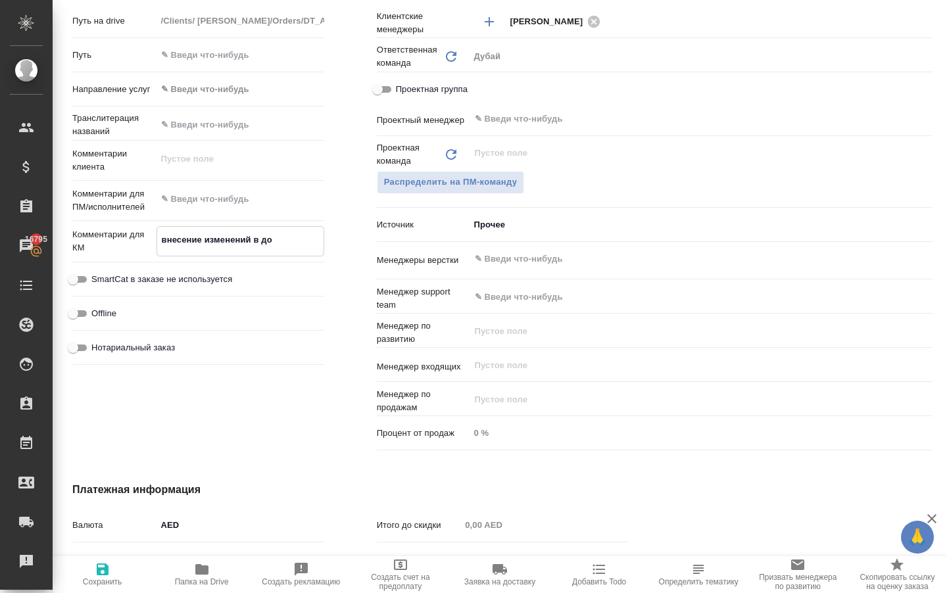
type textarea "x"
type textarea "внесение изменений в дог"
type textarea "x"
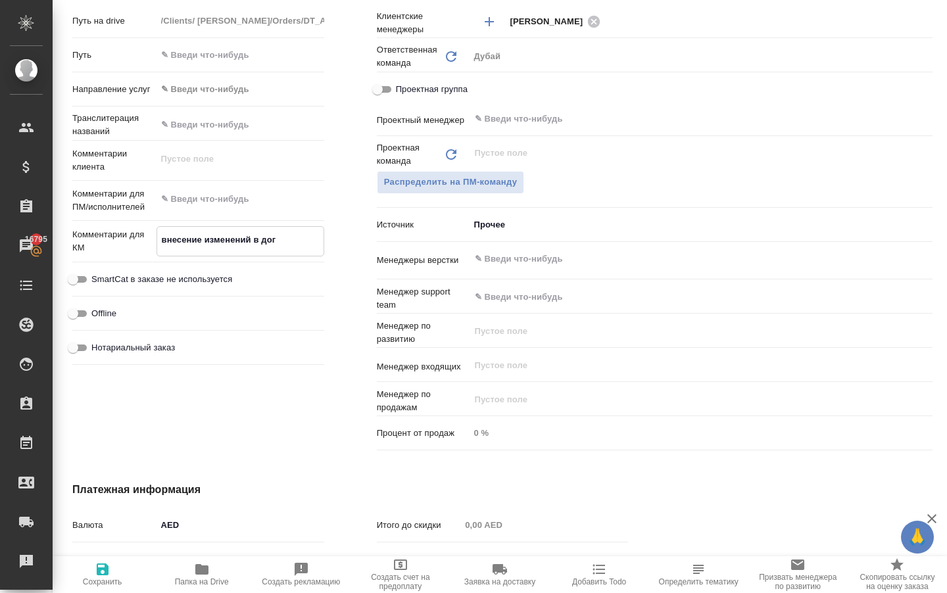
type textarea "внесение изменений в дого"
type textarea "x"
type textarea "внесение изменений в догов"
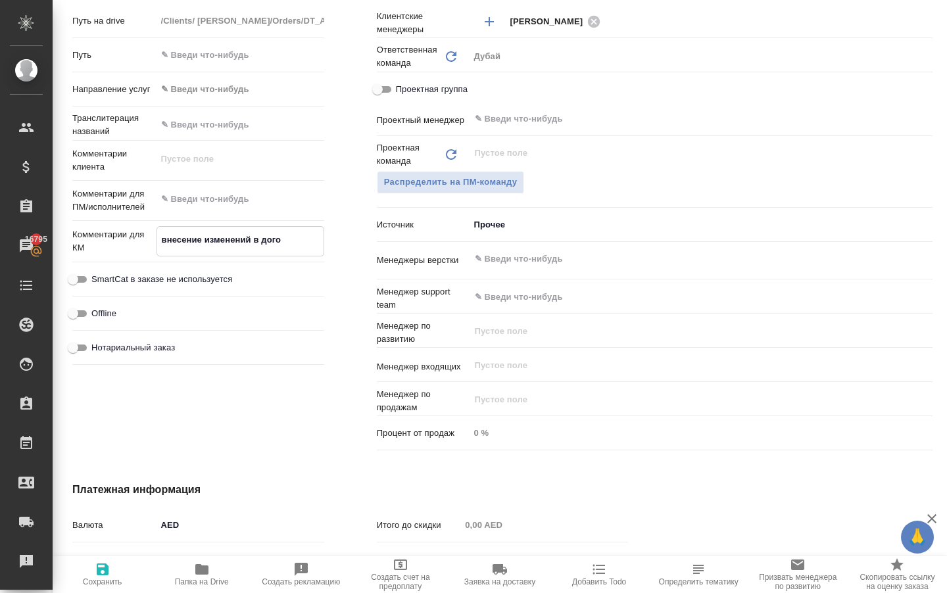
type textarea "x"
type textarea "внесение изменений в догово"
type textarea "x"
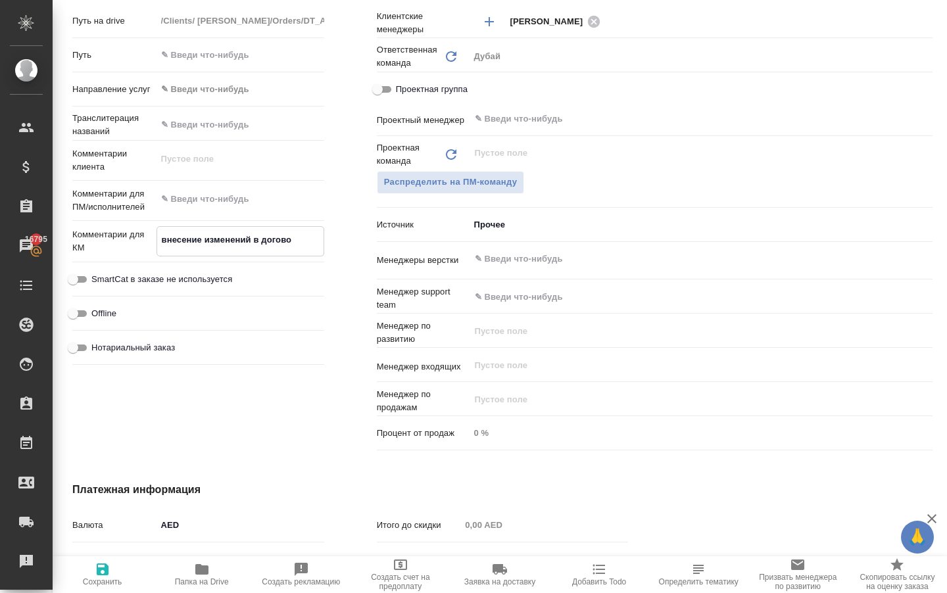
type textarea "x"
click at [105, 564] on icon "button" at bounding box center [103, 570] width 12 height 12
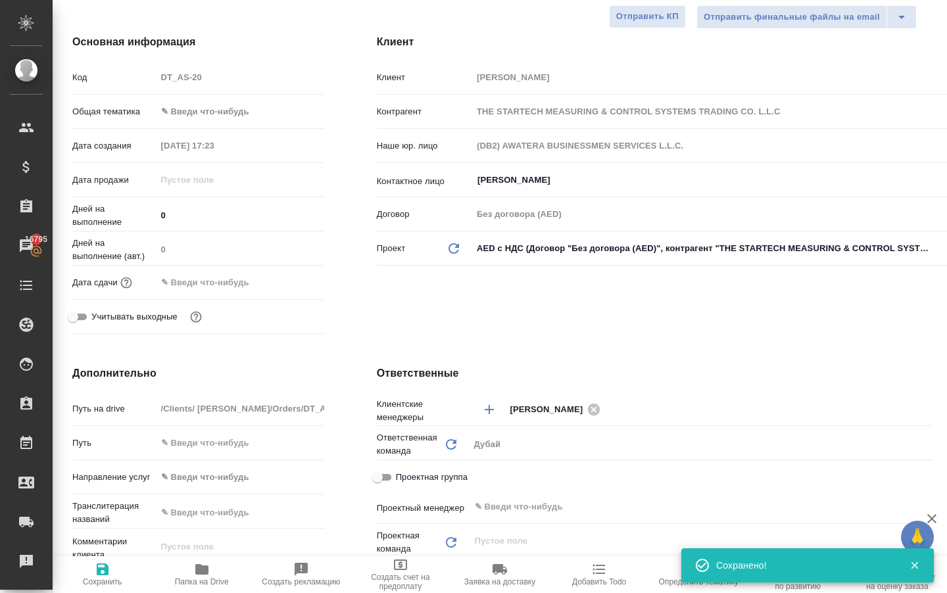
scroll to position [180, 0]
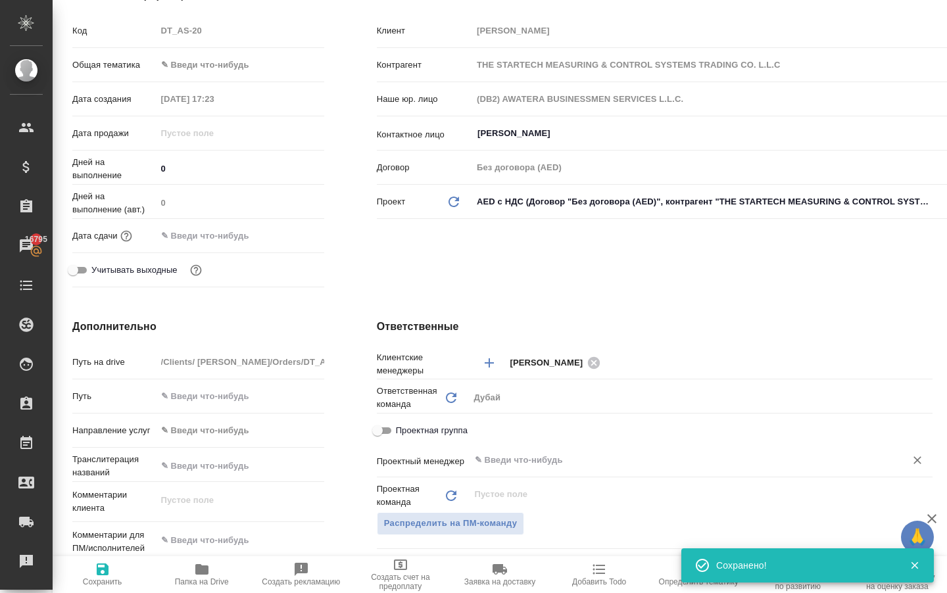
click at [501, 468] on input "text" at bounding box center [679, 461] width 411 height 16
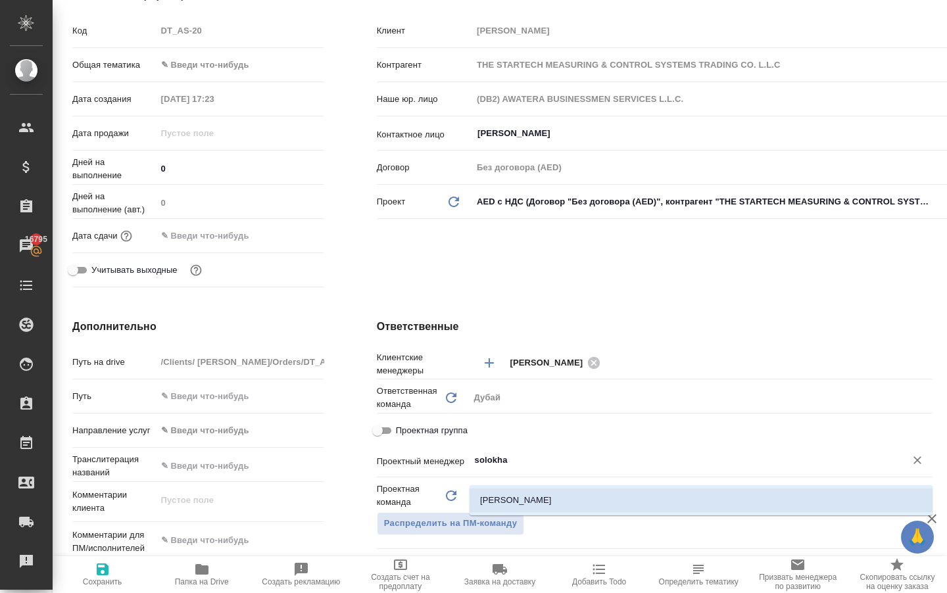
click at [496, 509] on li "[PERSON_NAME]" at bounding box center [701, 501] width 463 height 24
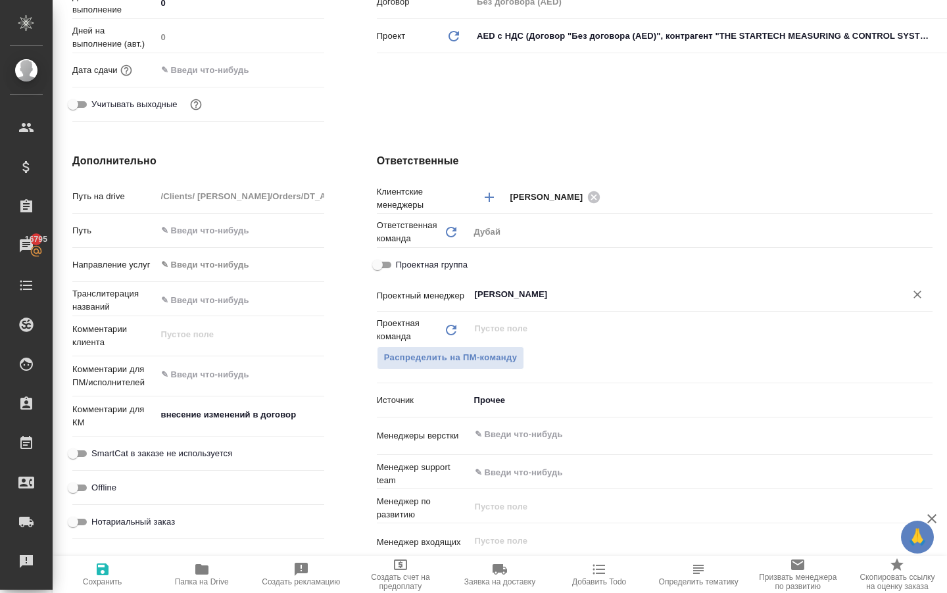
scroll to position [347, 0]
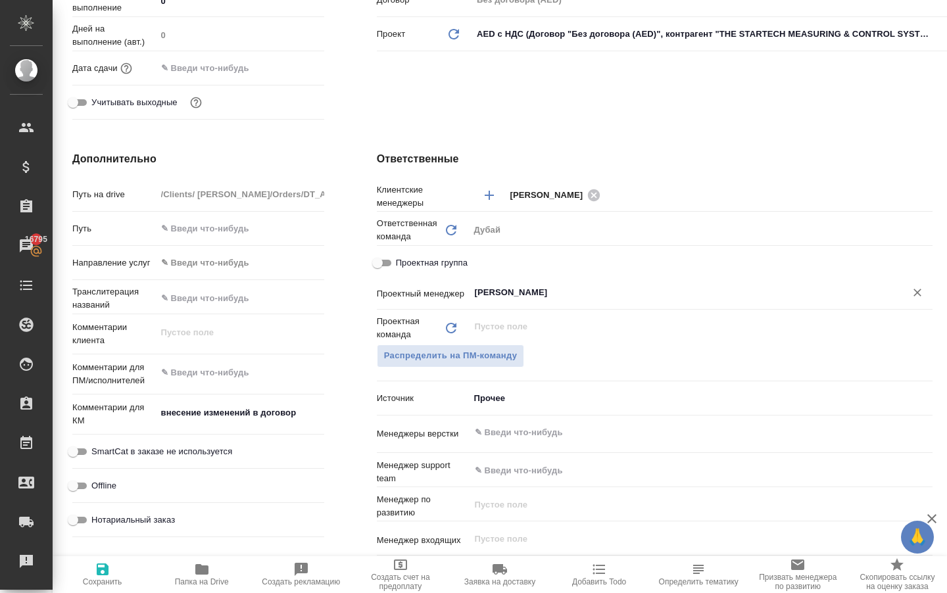
click at [101, 572] on icon "button" at bounding box center [103, 570] width 12 height 12
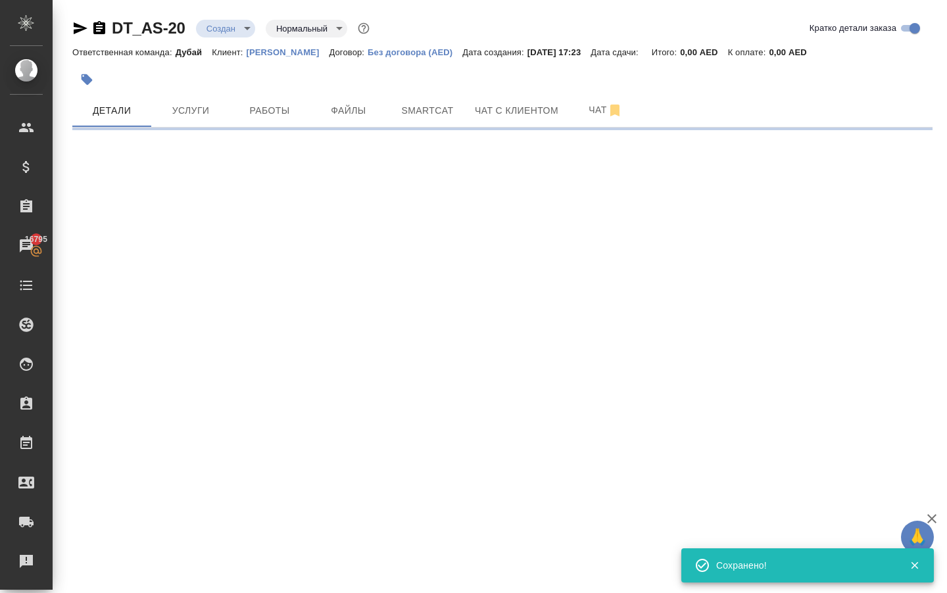
scroll to position [0, 0]
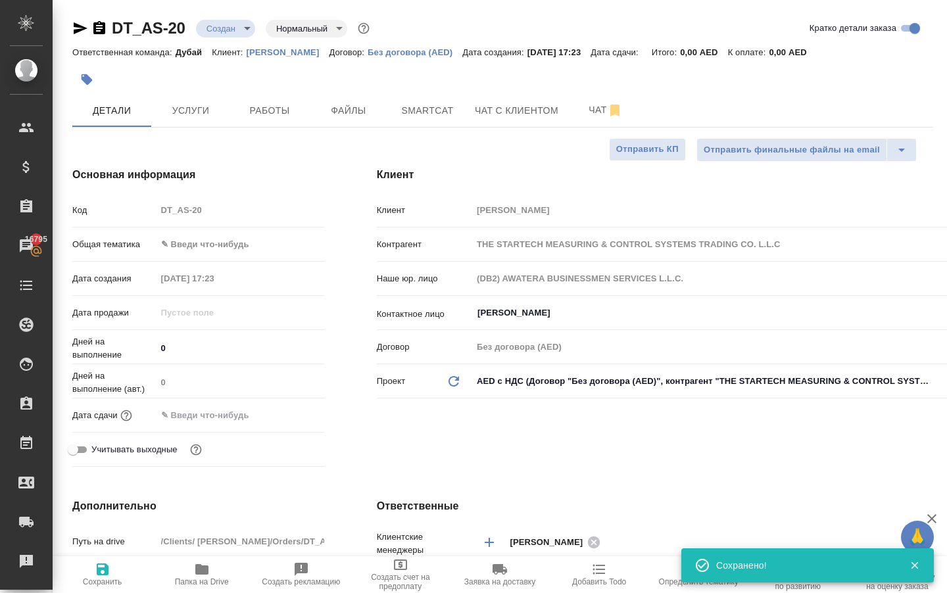
click at [184, 254] on body "🙏 .cls-1 fill:#fff; AWATERA [PERSON_NAME] Спецификации Заказы 16795 Чаты Todo П…" at bounding box center [473, 296] width 947 height 593
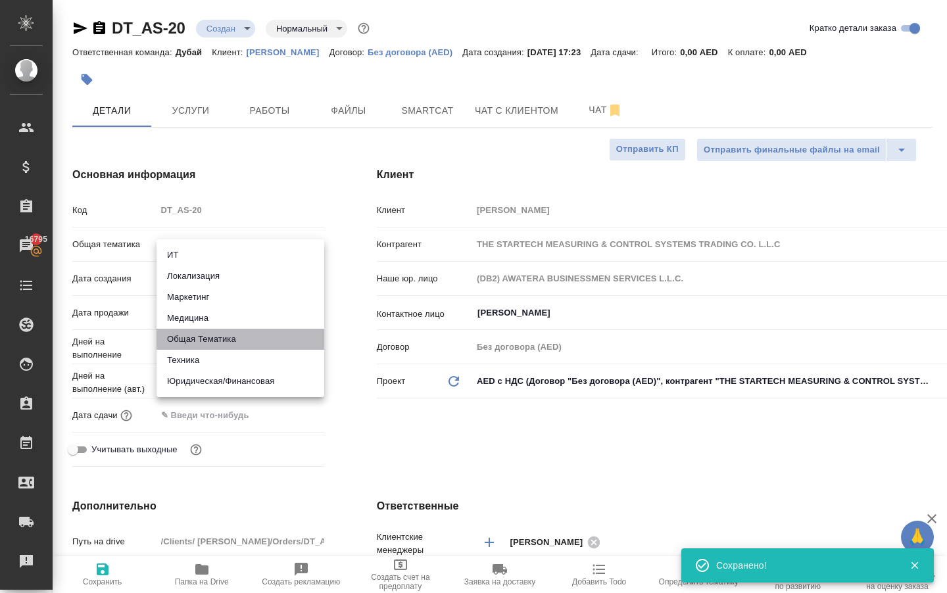
click at [207, 333] on li "Общая Тематика" at bounding box center [241, 339] width 168 height 21
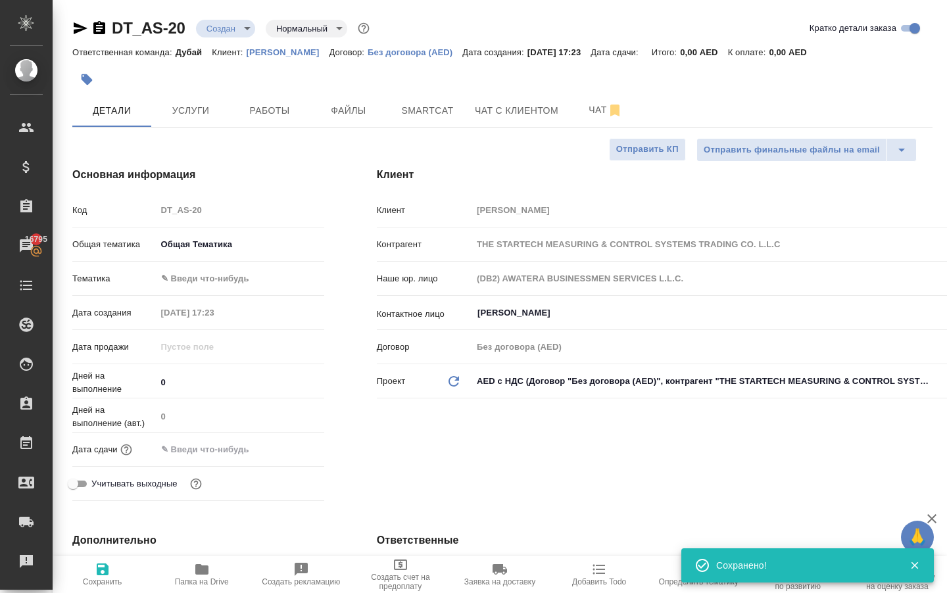
click at [198, 284] on body "🙏 .cls-1 fill:#fff; AWATERA [PERSON_NAME] Спецификации Заказы 16795 Чаты Todo П…" at bounding box center [473, 296] width 947 height 593
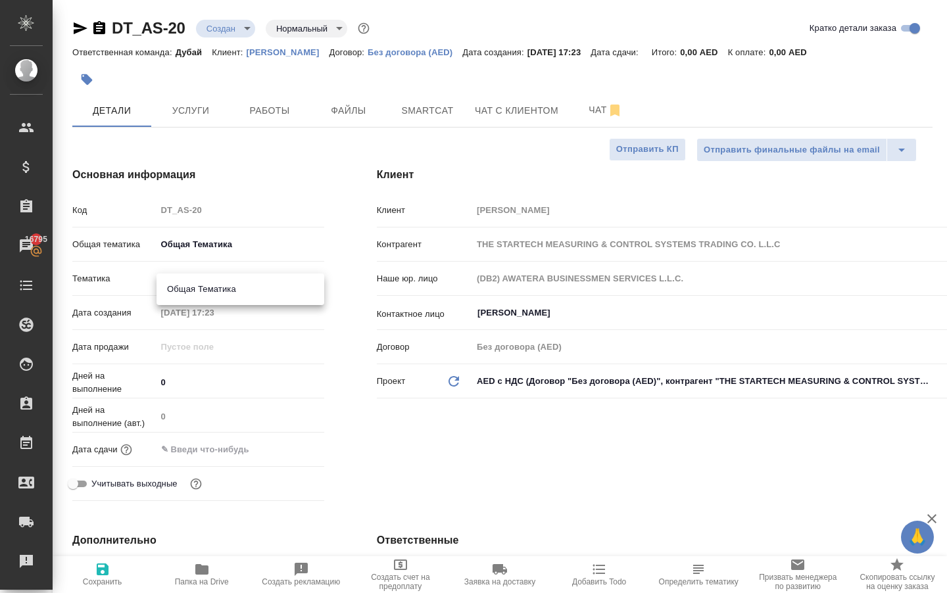
click at [204, 301] on ul "Общая Тематика" at bounding box center [241, 290] width 168 height 32
click at [197, 290] on li "Общая Тематика" at bounding box center [241, 289] width 168 height 21
click at [211, 459] on input "text" at bounding box center [214, 449] width 115 height 19
click at [288, 455] on icon "button" at bounding box center [286, 447] width 12 height 13
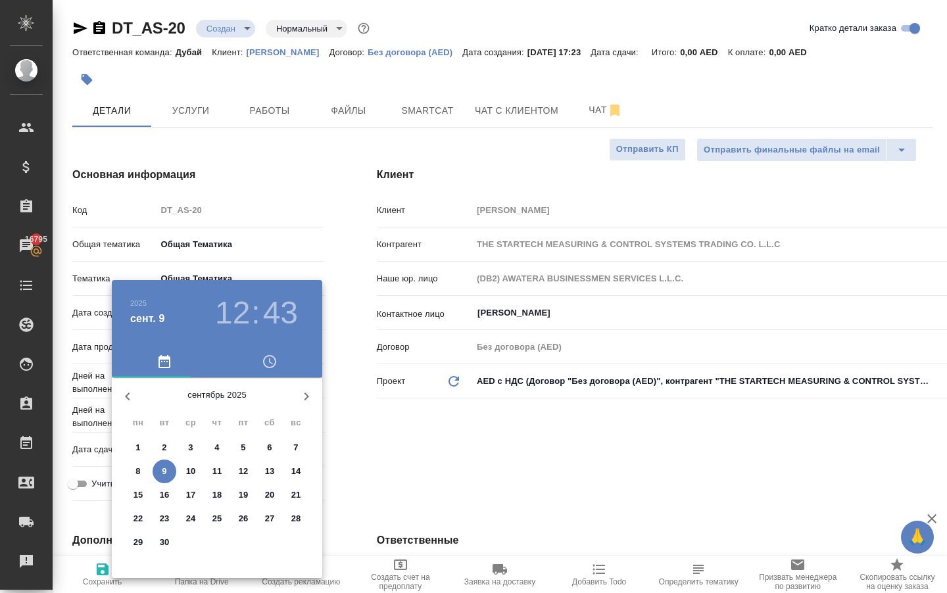
click at [164, 539] on button "30" at bounding box center [165, 543] width 24 height 24
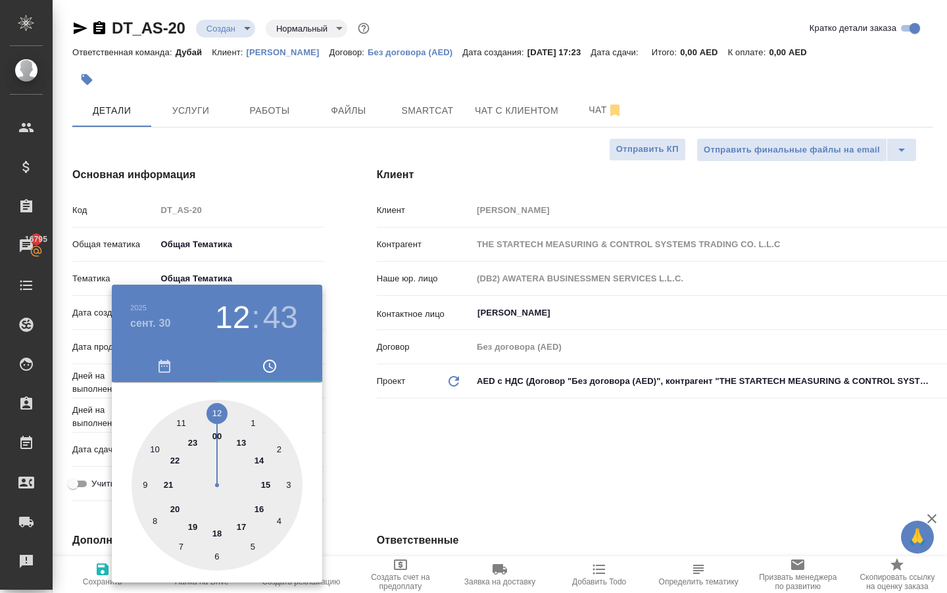
click at [177, 509] on div at bounding box center [217, 485] width 171 height 171
click at [354, 491] on div at bounding box center [473, 296] width 947 height 593
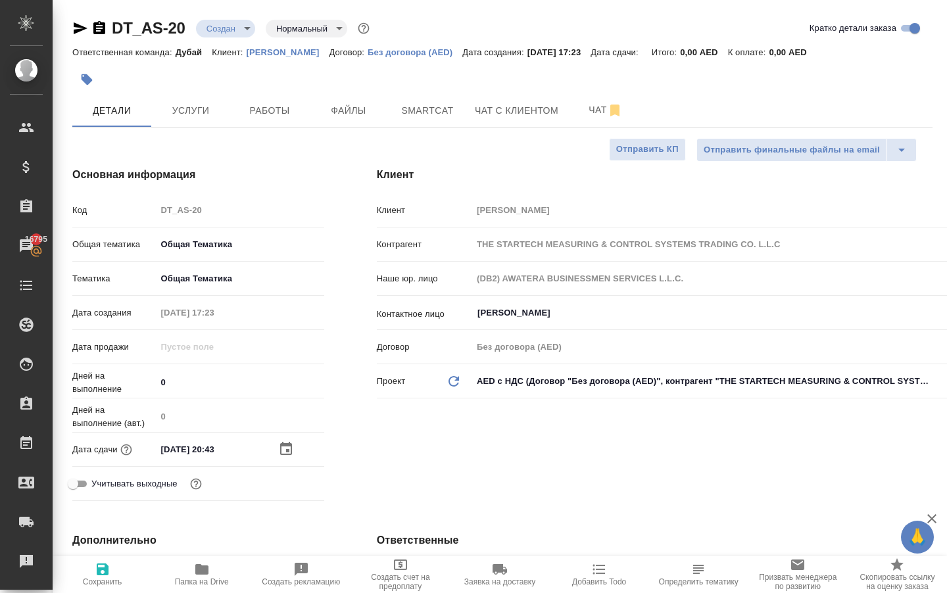
click at [105, 566] on icon "button" at bounding box center [103, 570] width 16 height 16
drag, startPoint x: 119, startPoint y: 27, endPoint x: 193, endPoint y: 30, distance: 74.4
click at [193, 30] on div "DT_AS-20 Создан new Нормальный normal" at bounding box center [222, 28] width 300 height 21
copy div "DT_AS-20"
